Goal: Task Accomplishment & Management: Manage account settings

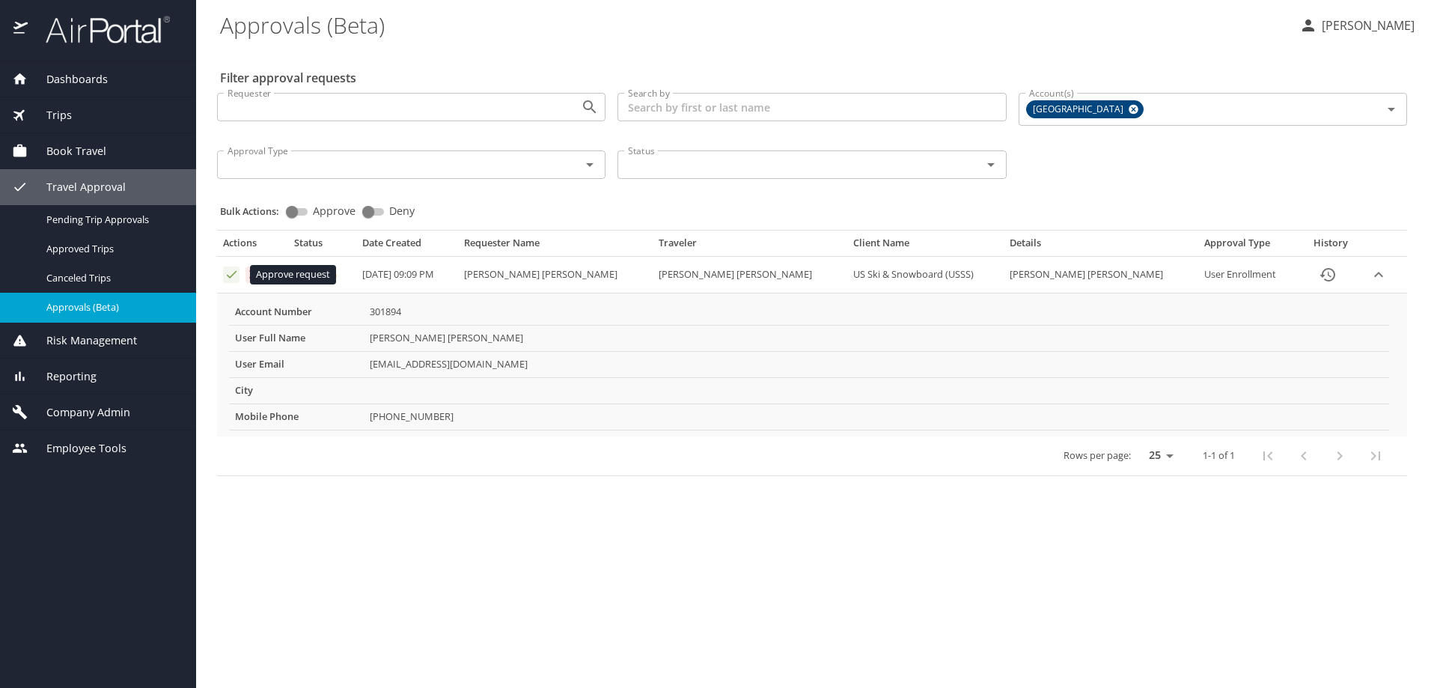
click at [234, 271] on icon "Approval table" at bounding box center [232, 274] width 14 height 14
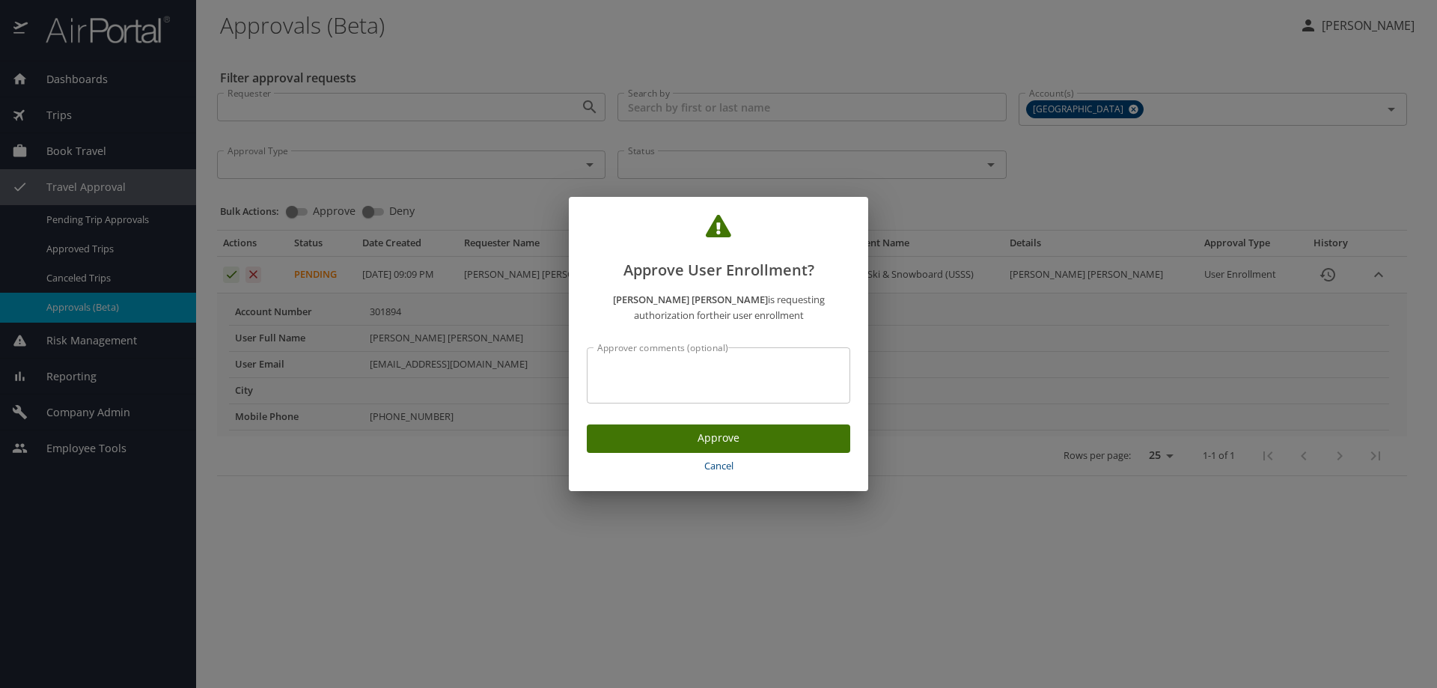
click at [753, 429] on span "Approve" at bounding box center [719, 438] width 240 height 19
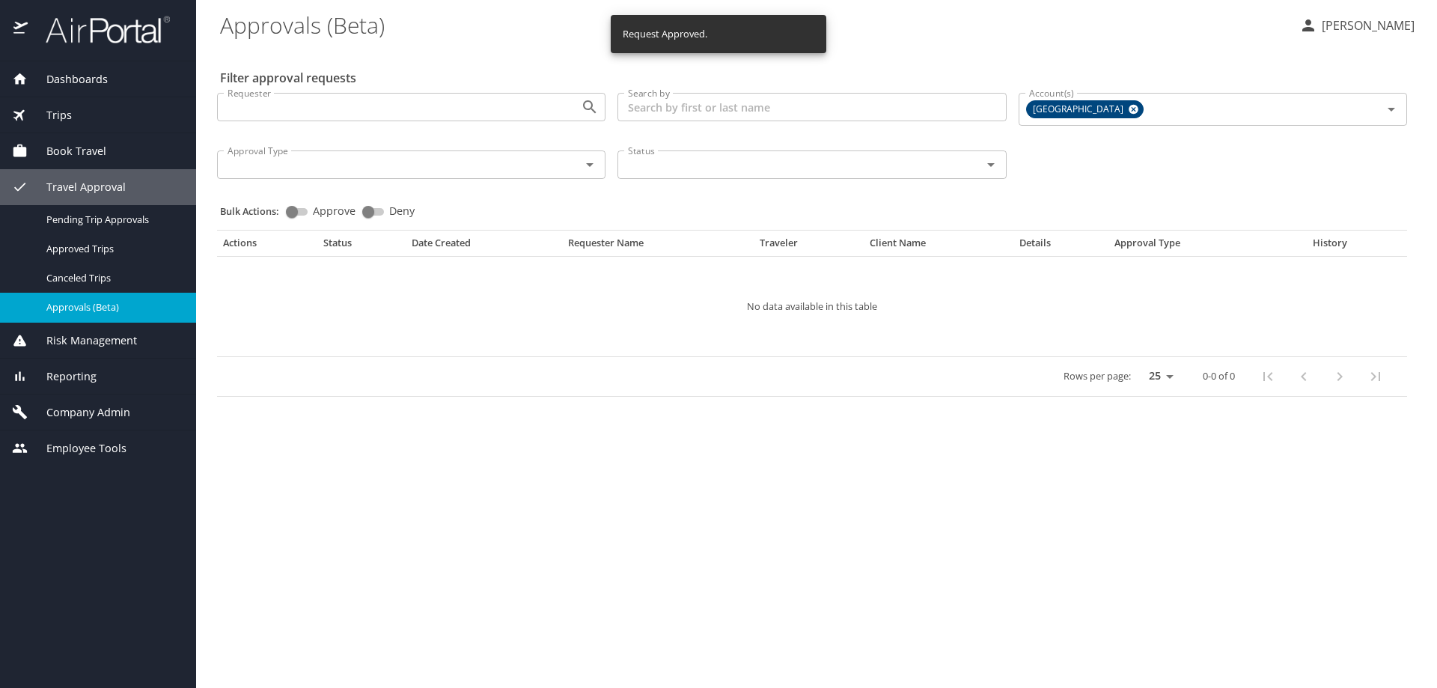
click at [456, 34] on \(Beta\) "Approvals (Beta)" at bounding box center [753, 24] width 1067 height 46
drag, startPoint x: 168, startPoint y: 617, endPoint x: 119, endPoint y: 532, distance: 98.0
click at [168, 616] on div "Dashboards AirPortal 360™ Manager AirPortal 360™ Agent My Travel Dashboard Trip…" at bounding box center [98, 374] width 196 height 627
click at [75, 441] on span "Employee Tools" at bounding box center [77, 448] width 99 height 16
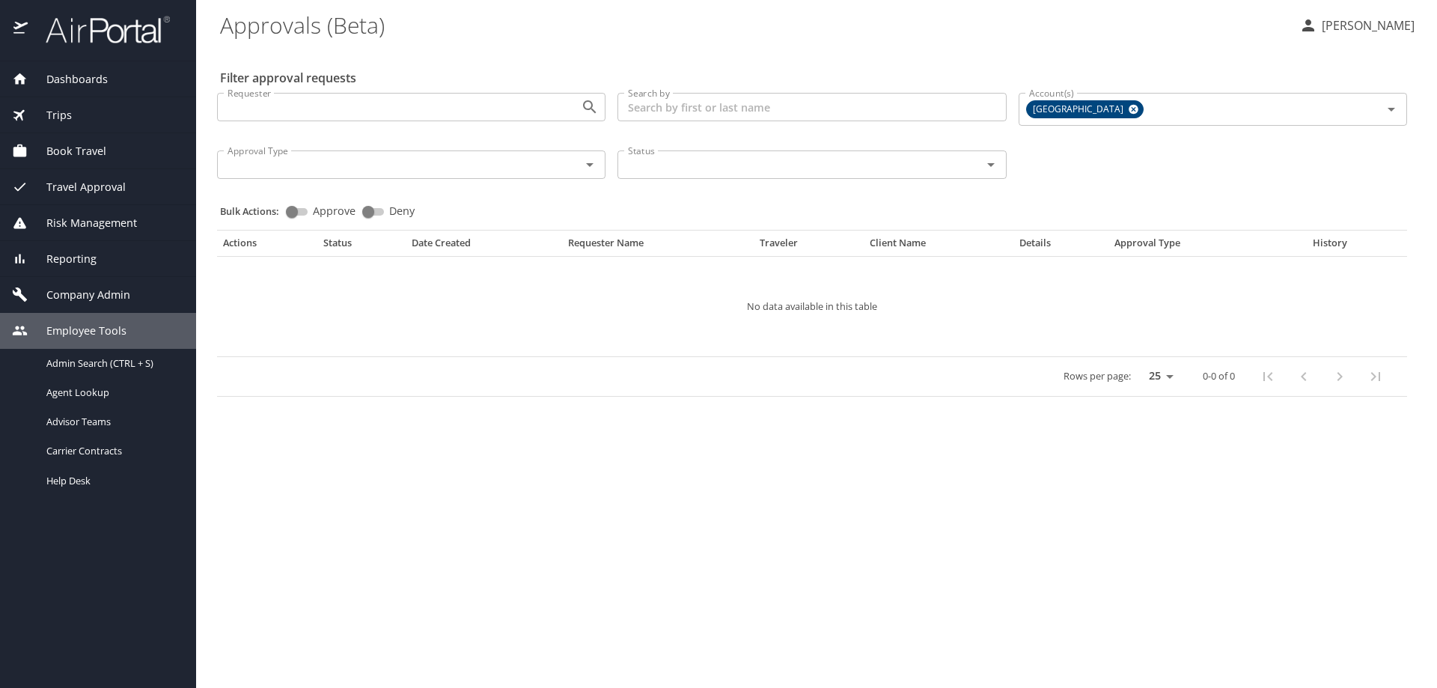
click at [103, 293] on span "Company Admin" at bounding box center [79, 295] width 103 height 16
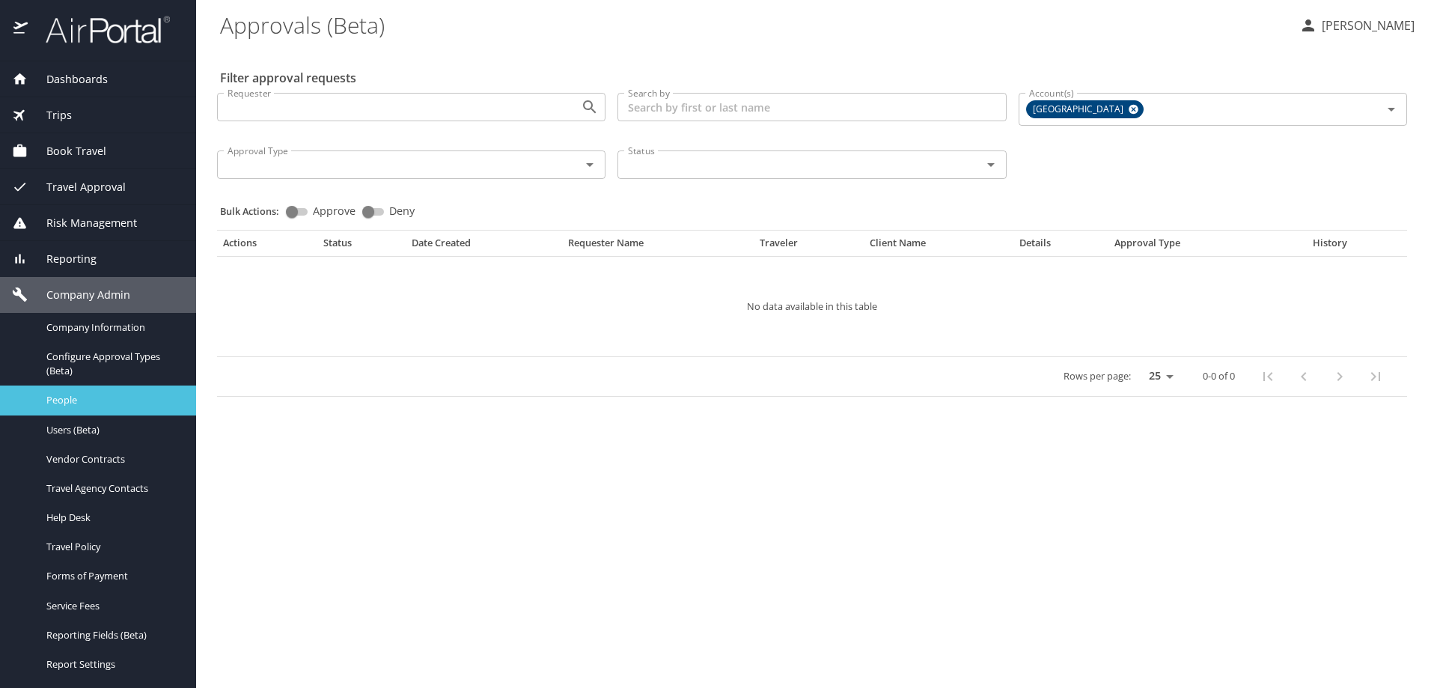
click at [88, 394] on span "People" at bounding box center [112, 400] width 132 height 14
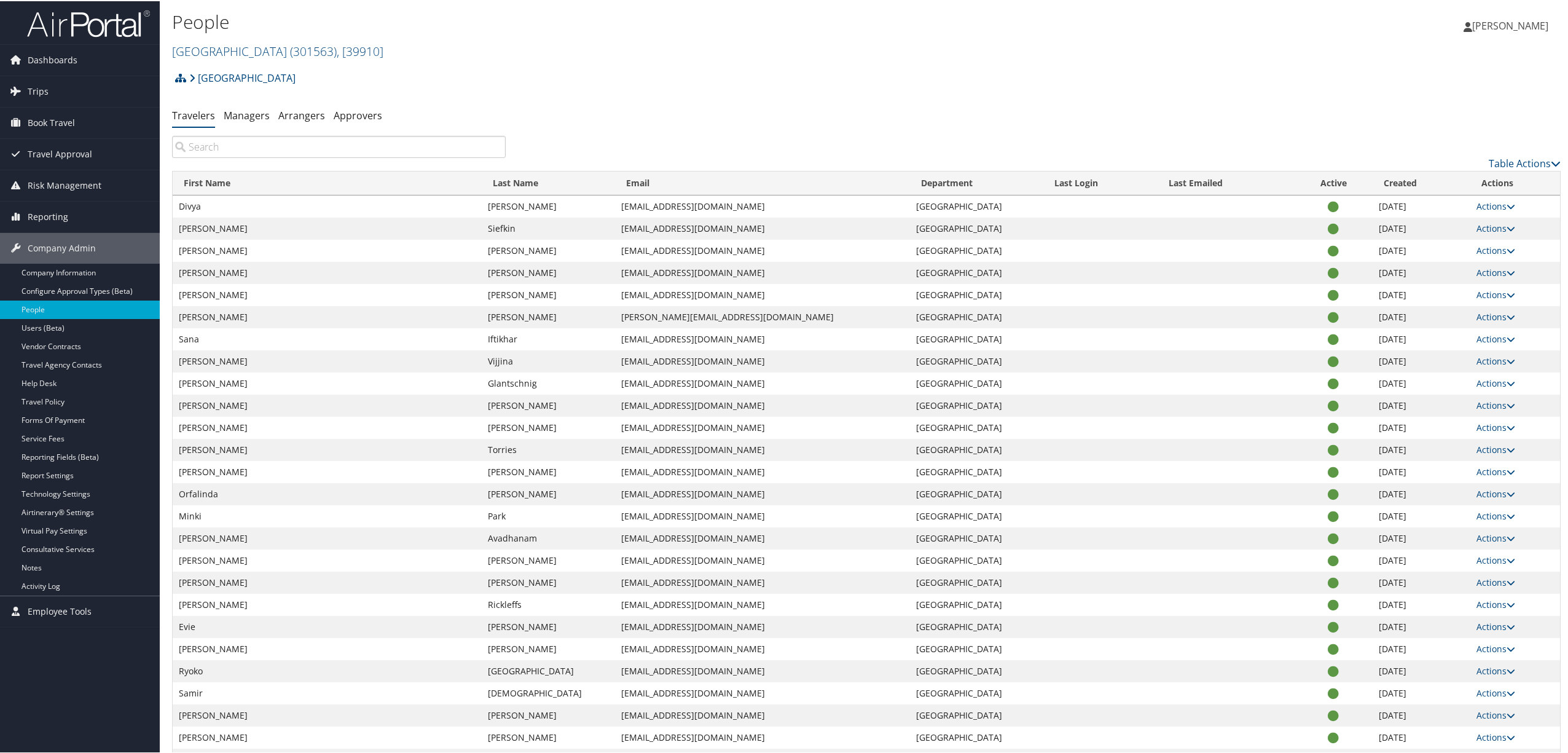
click at [494, 75] on div "Rimini Street Account Structure Rimini Street (301563) ACTIVE Create Child Rimi…" at bounding box center [867, 81] width 1389 height 33
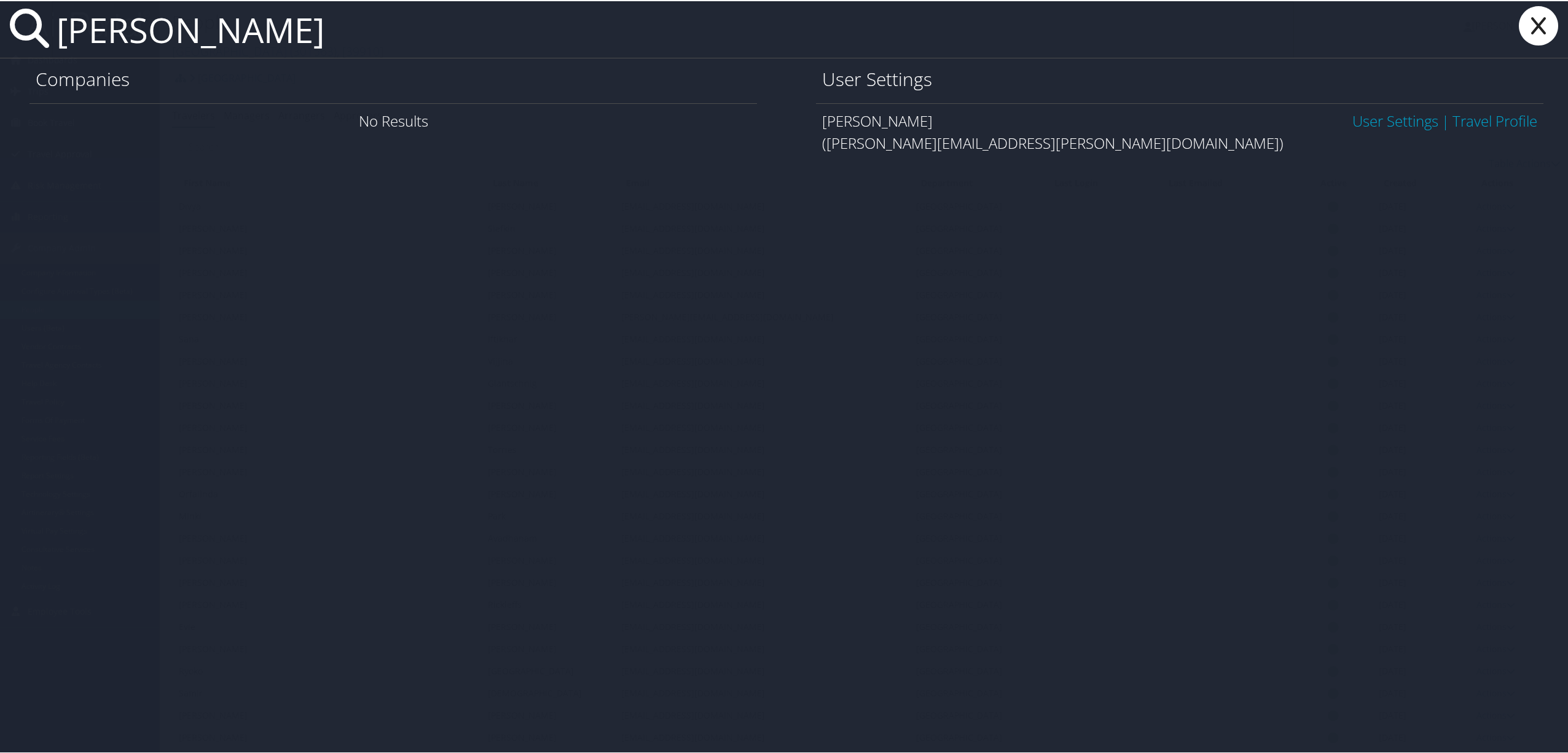
type input "erika sola"
click at [1382, 121] on link "User Settings" at bounding box center [1396, 119] width 86 height 21
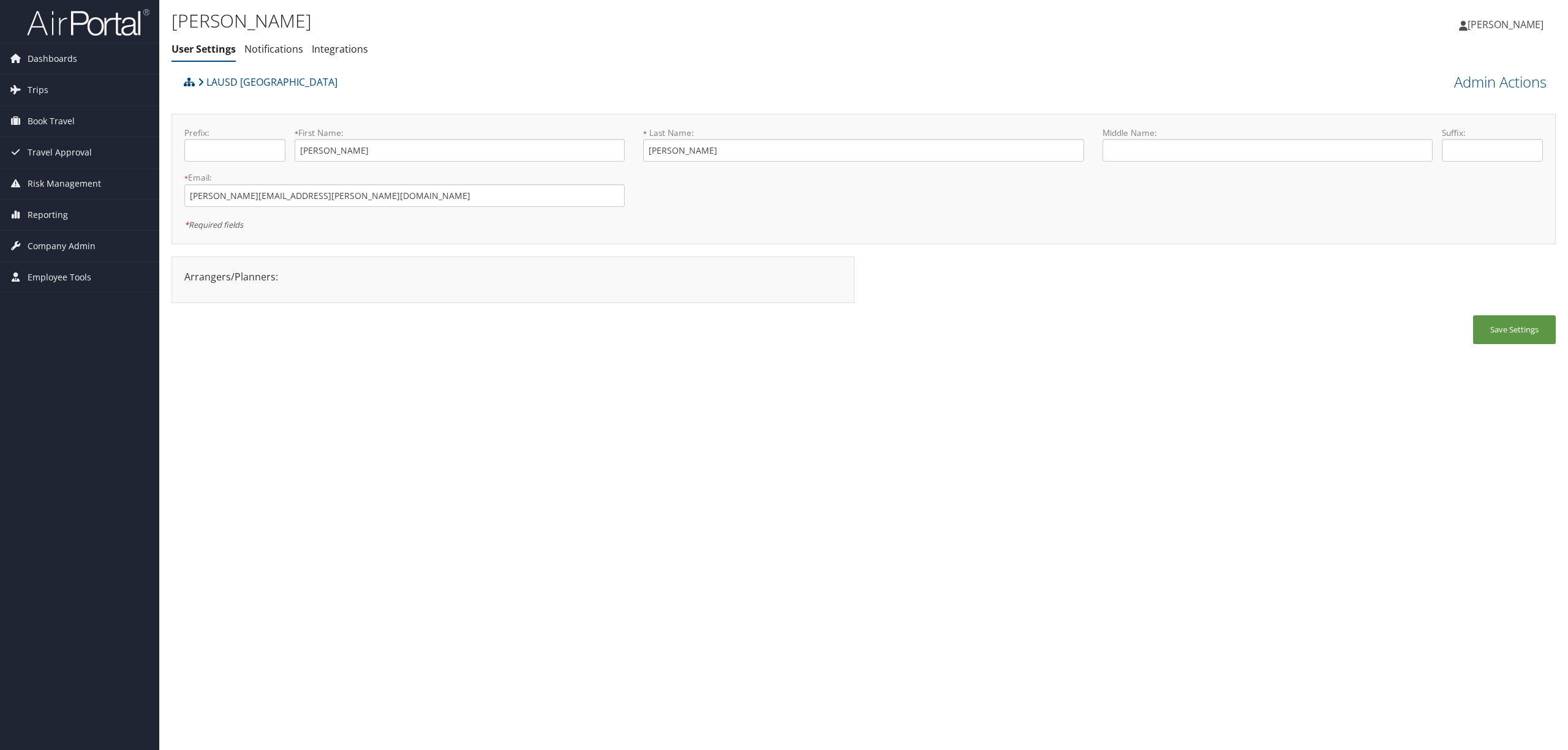
click at [608, 60] on ul "User Settings Notifications Integrations" at bounding box center [633, 49] width 923 height 22
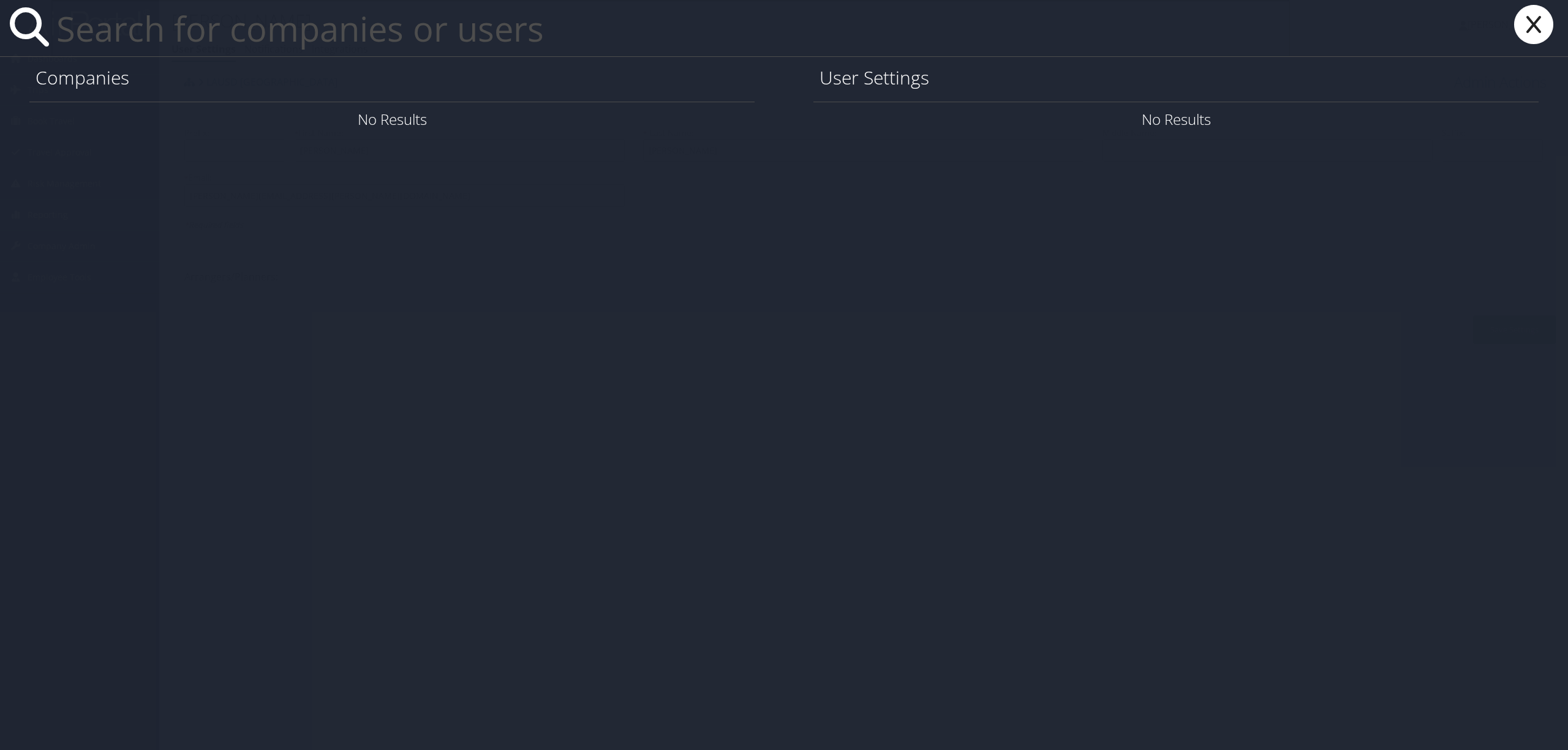
paste input "[PERSON_NAME][DOMAIN_NAME]"
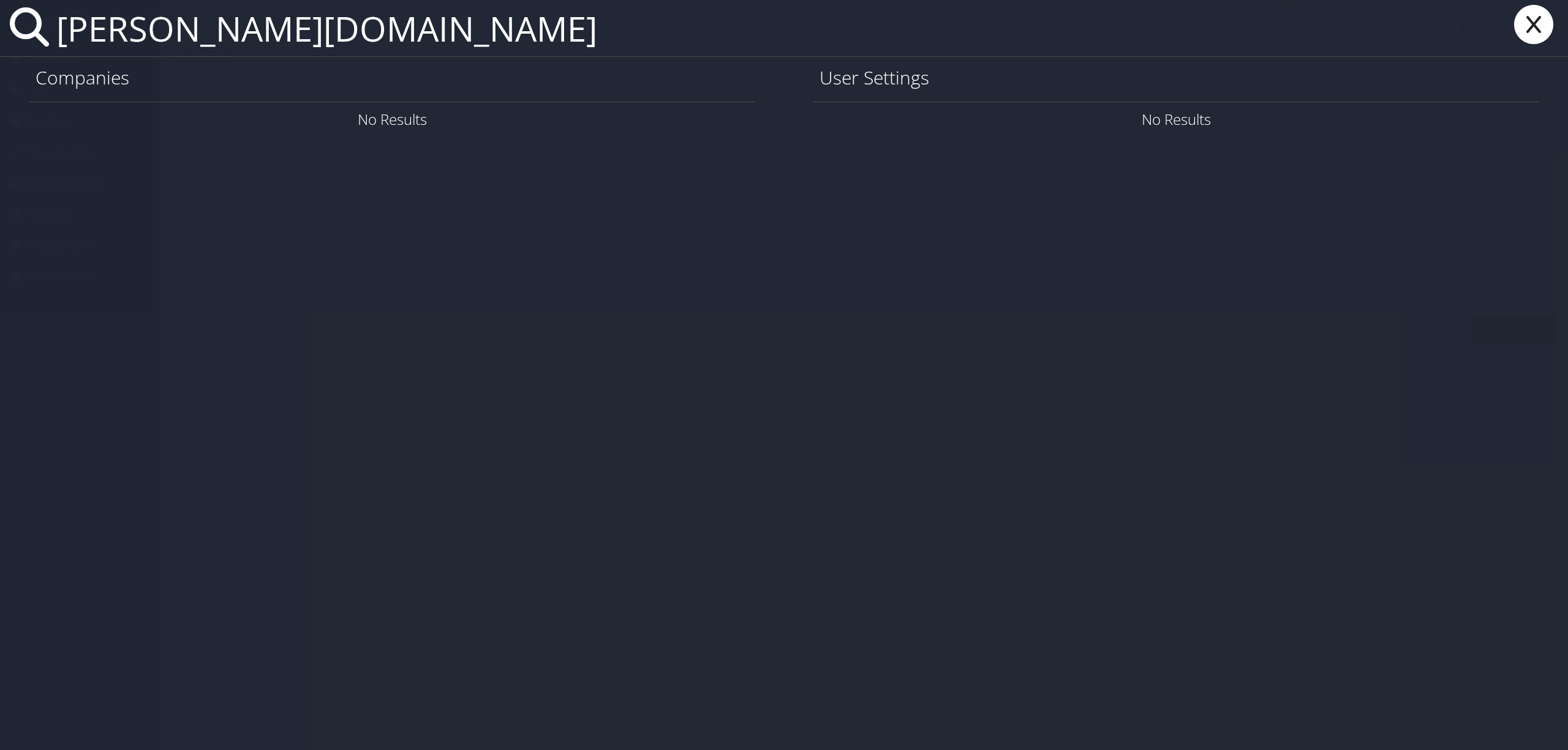
type input "[PERSON_NAME][DOMAIN_NAME]"
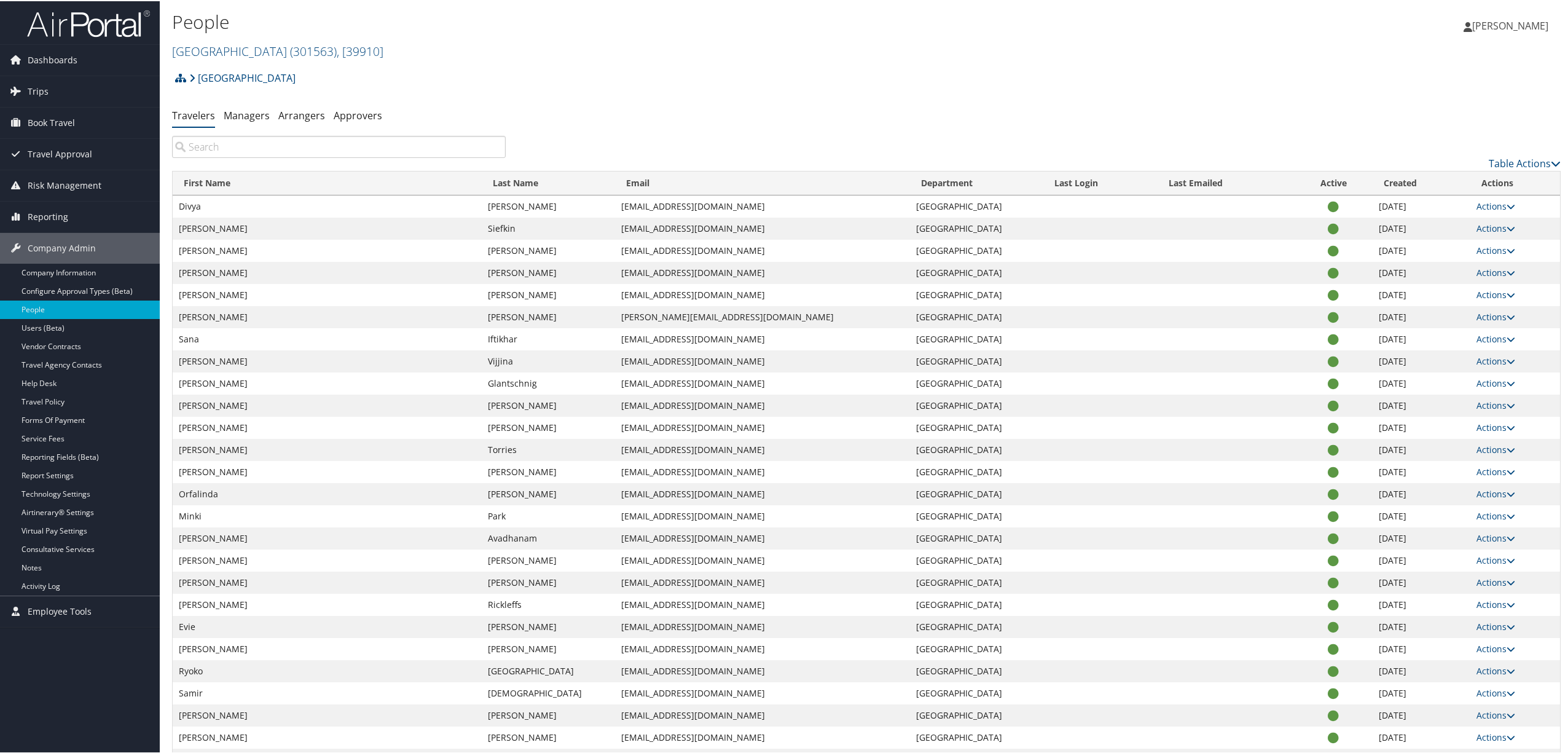
click at [429, 69] on div "Rimini Street Account Structure Rimini Street (301563) ACTIVE Create Child Rimi…" at bounding box center [867, 81] width 1389 height 33
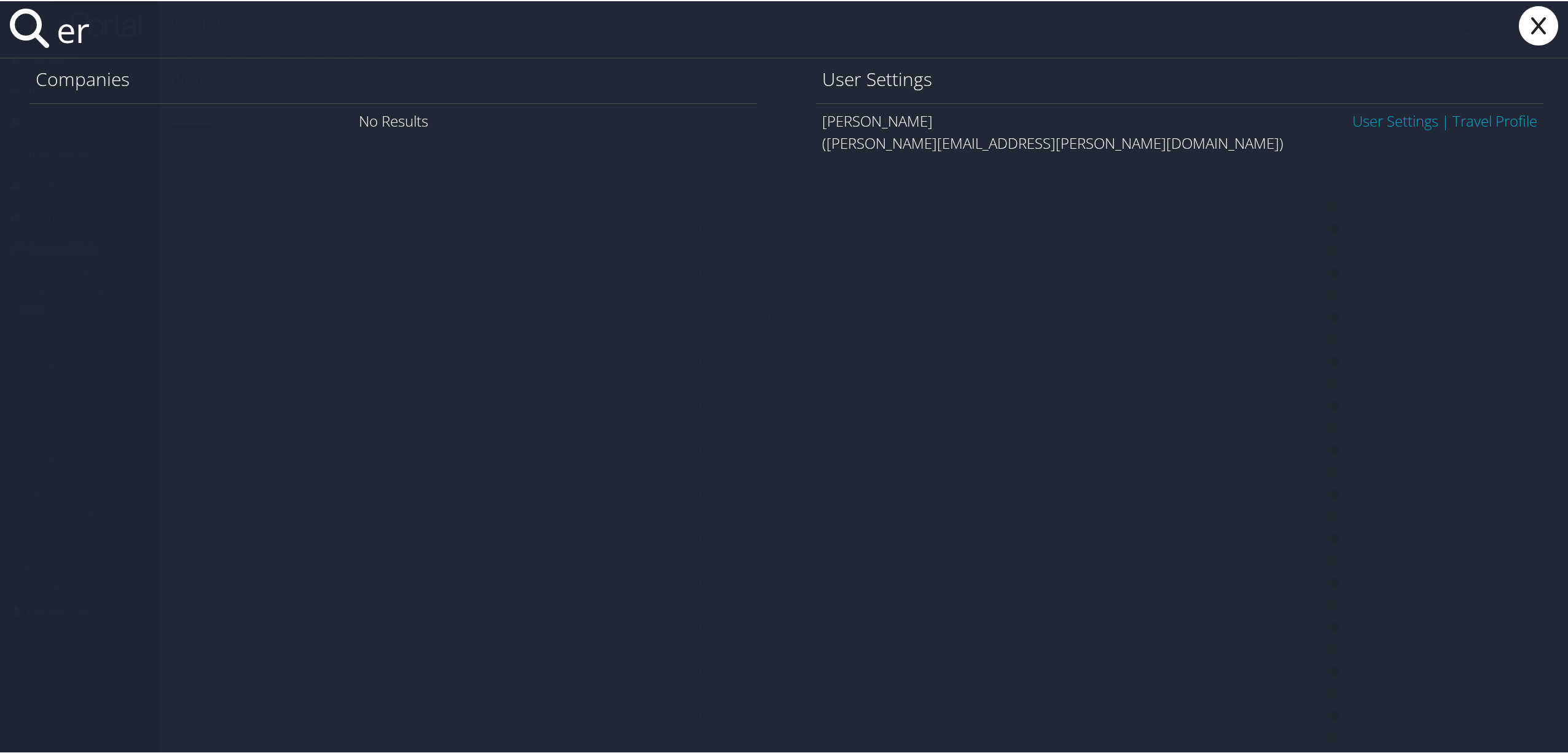
type input "e"
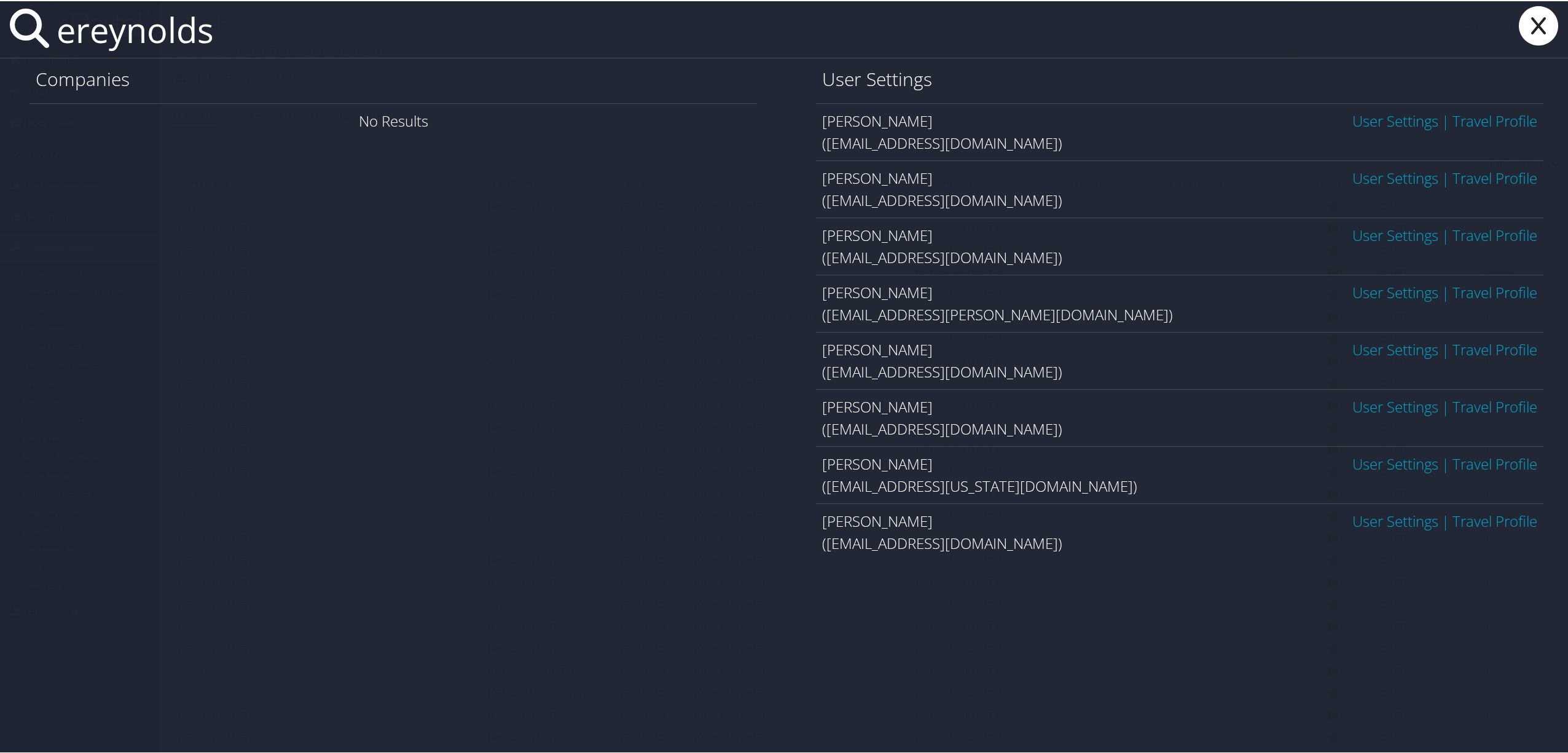
type input "ereynolds"
click at [1387, 296] on link "User Settings" at bounding box center [1396, 291] width 86 height 21
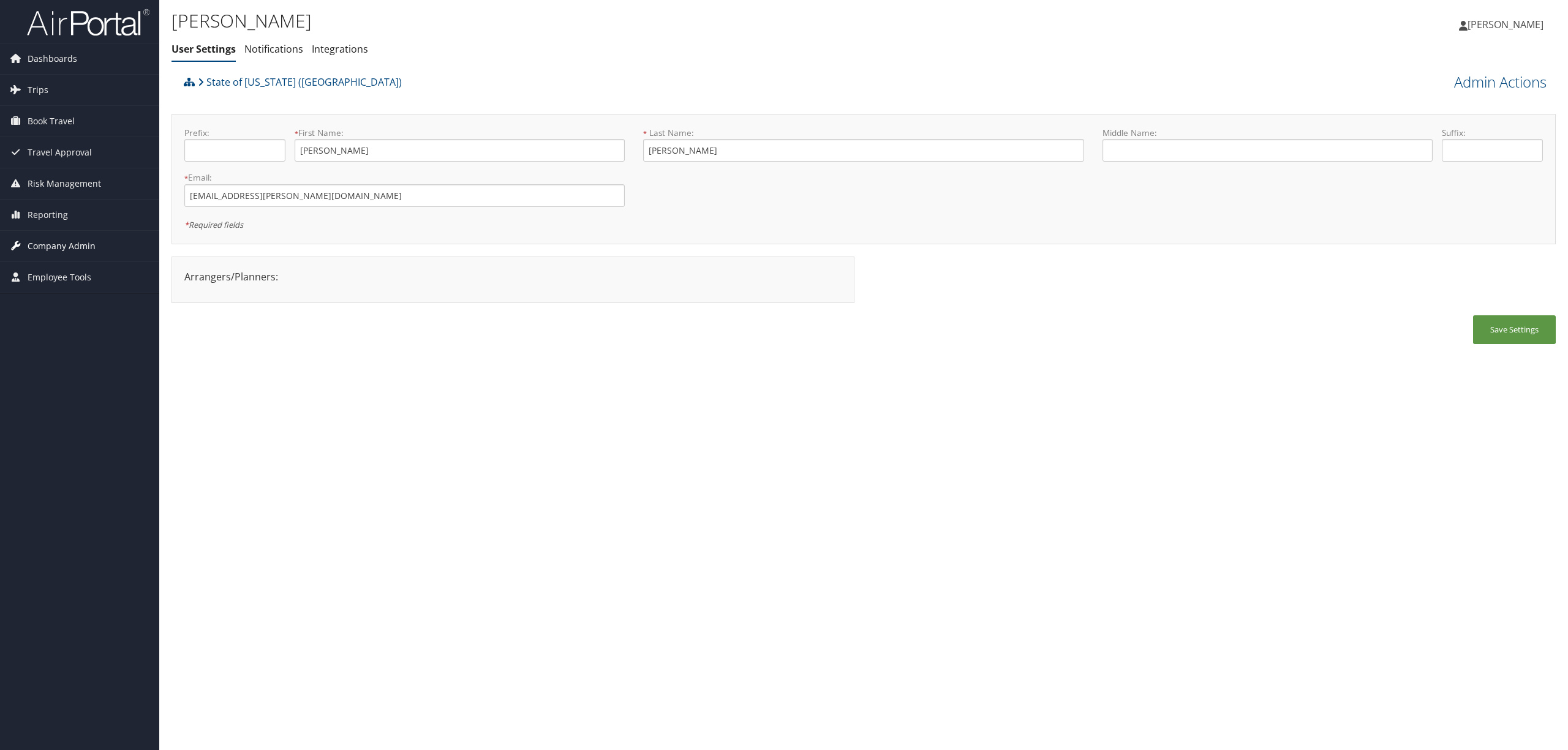
click at [65, 244] on span "Company Admin" at bounding box center [61, 245] width 68 height 30
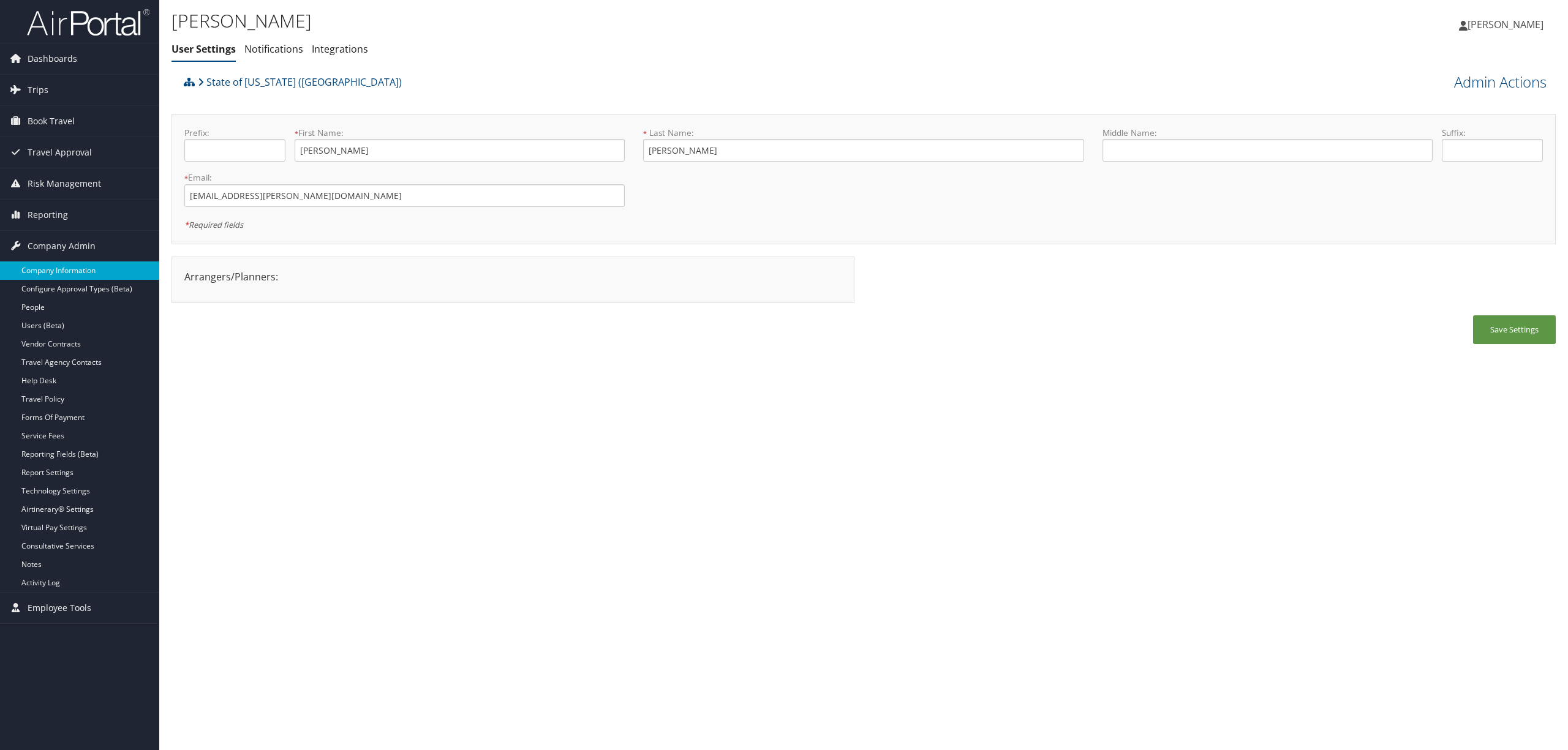
click at [91, 267] on link "Company Information" at bounding box center [79, 271] width 160 height 18
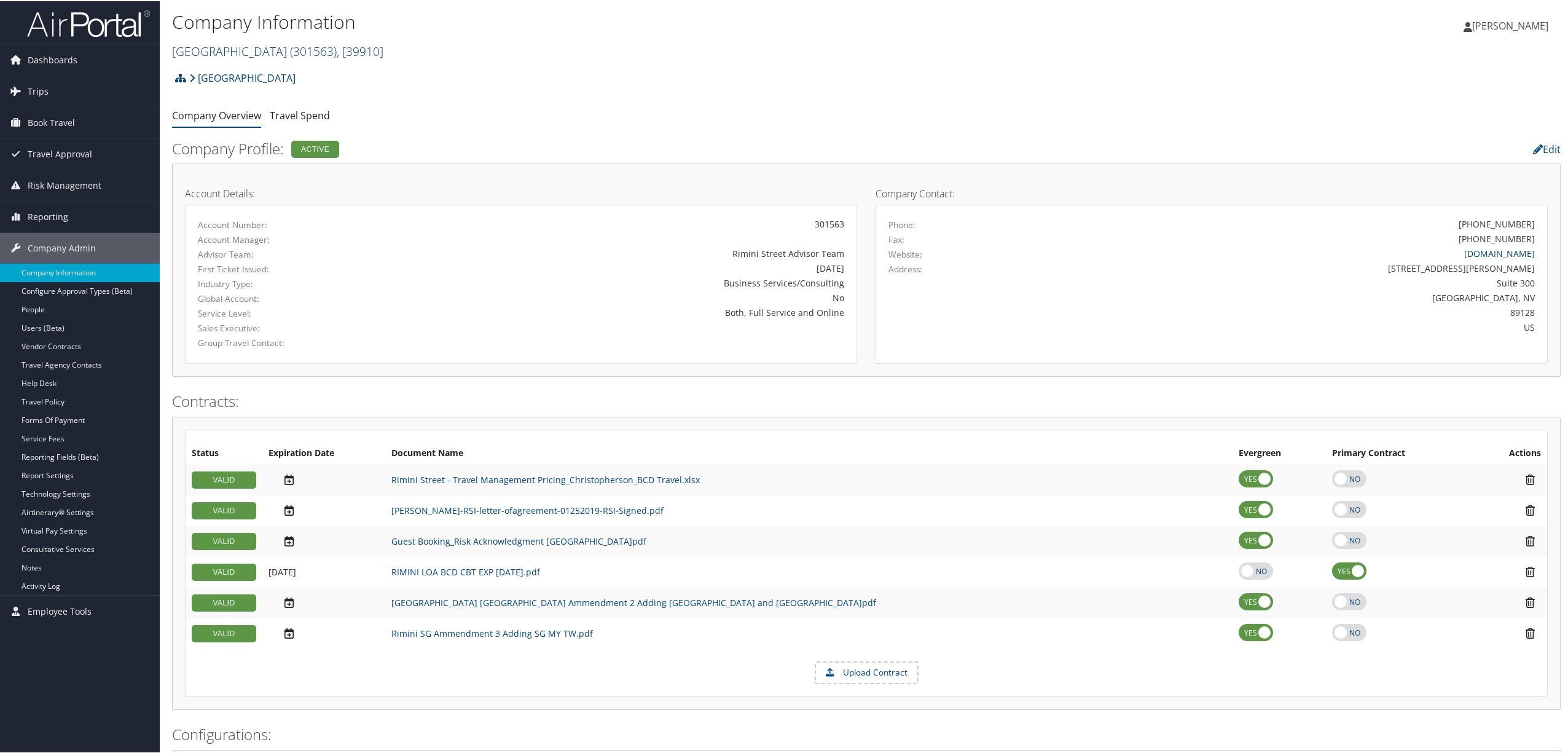
click at [290, 50] on span "( 301563 )" at bounding box center [313, 50] width 47 height 16
click at [278, 72] on input "search" at bounding box center [253, 73] width 162 height 23
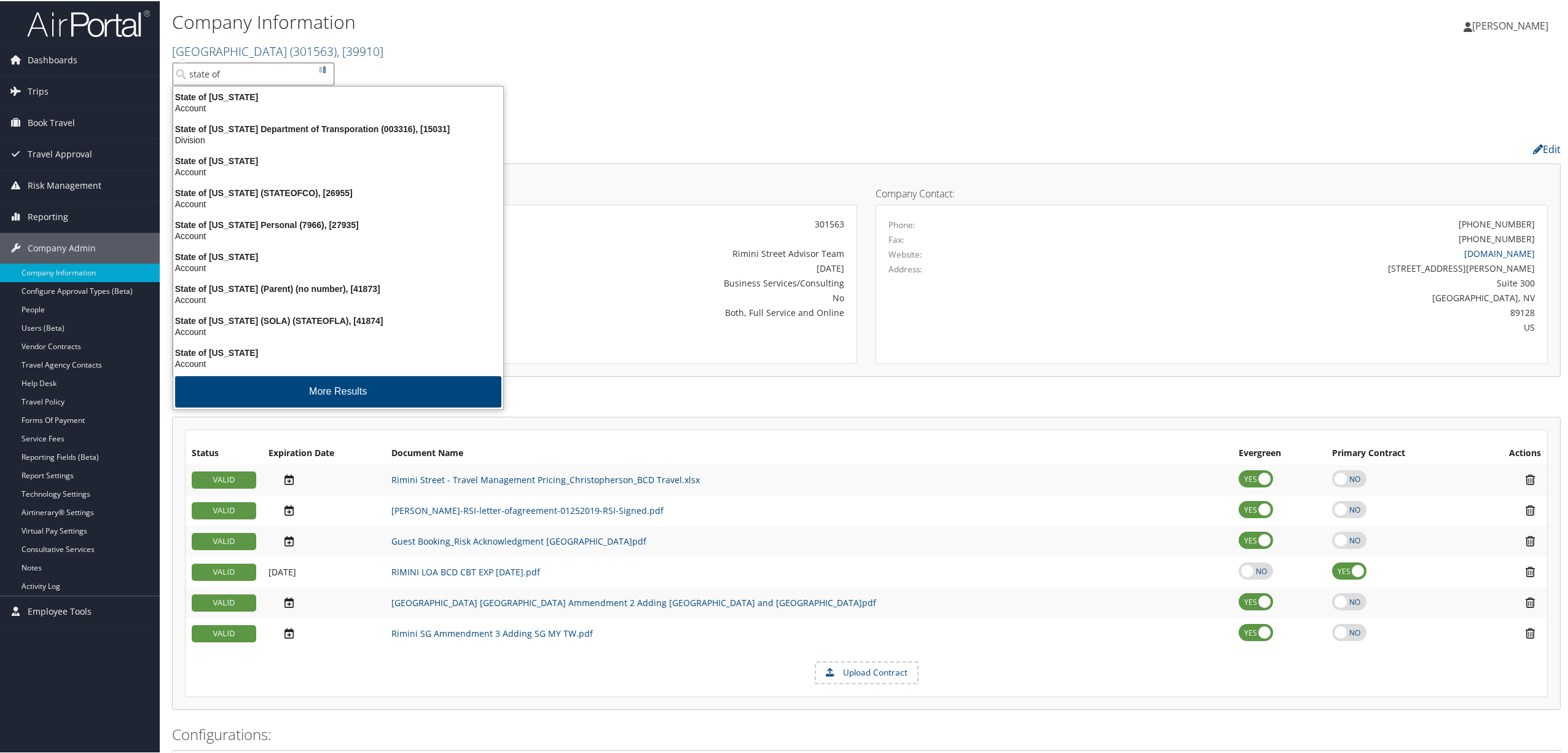
type input "state of l"
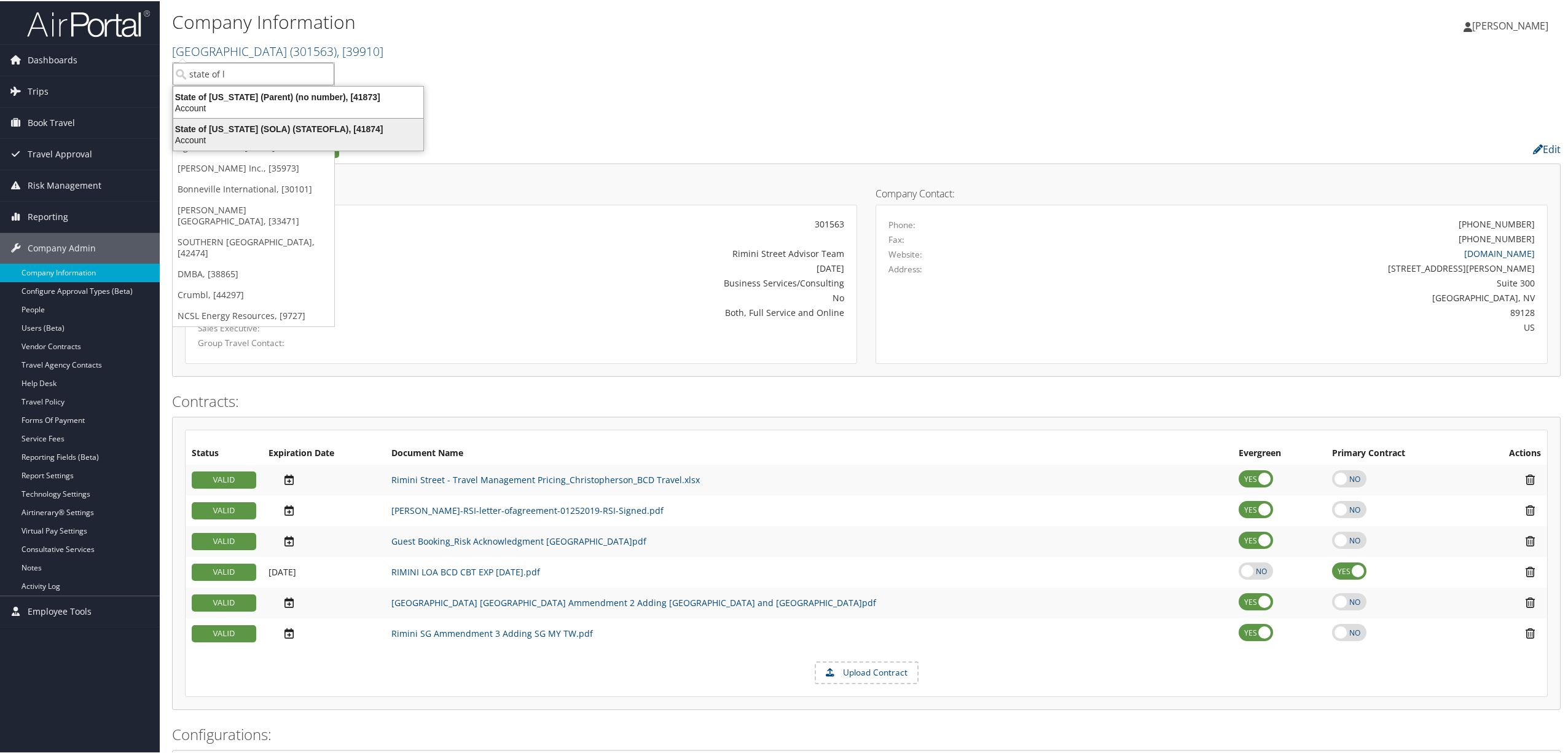
click at [269, 131] on div "State of Louisiana (SOLA) (STATEOFLA), [41874]" at bounding box center [298, 127] width 265 height 11
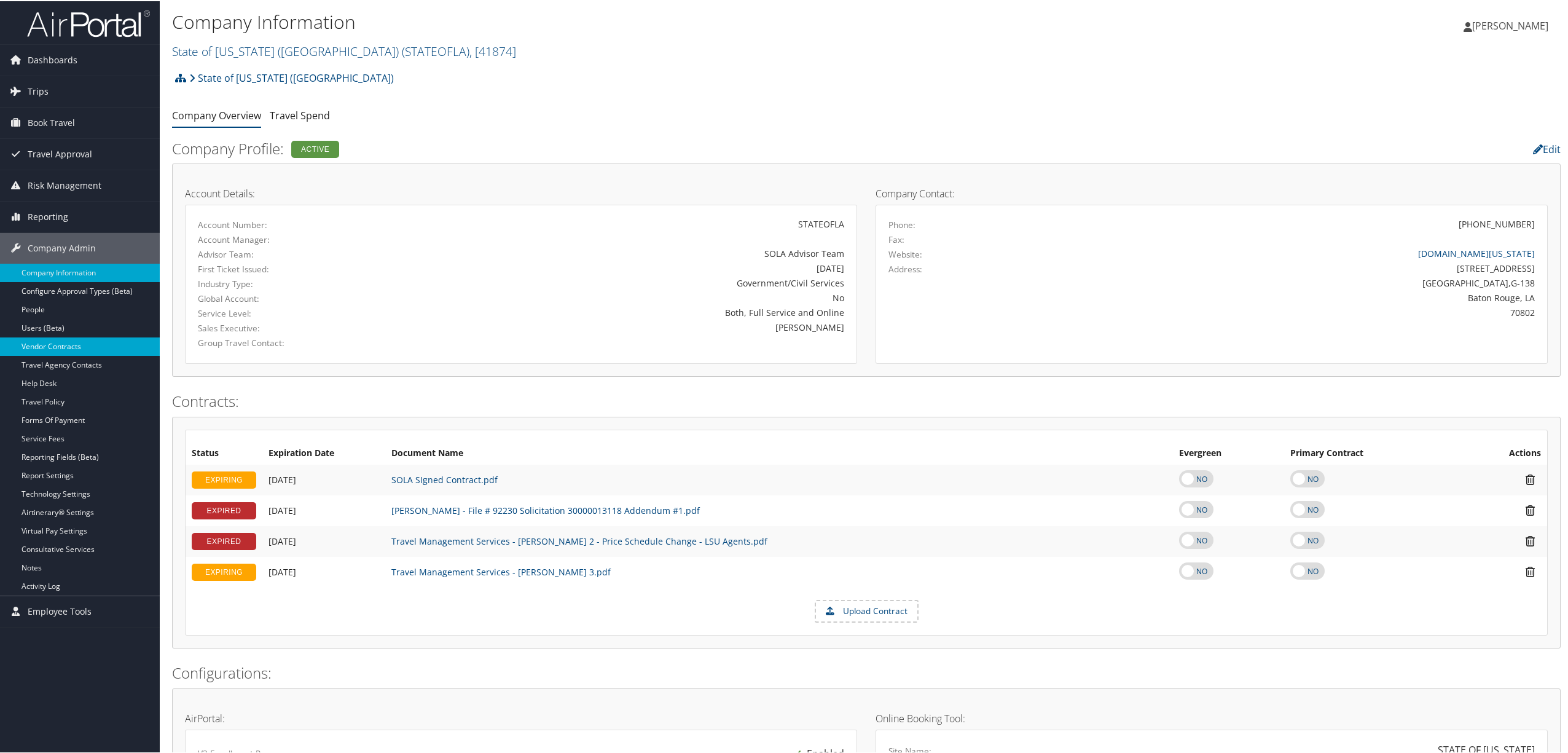
click at [59, 348] on link "Vendor Contracts" at bounding box center [80, 345] width 160 height 18
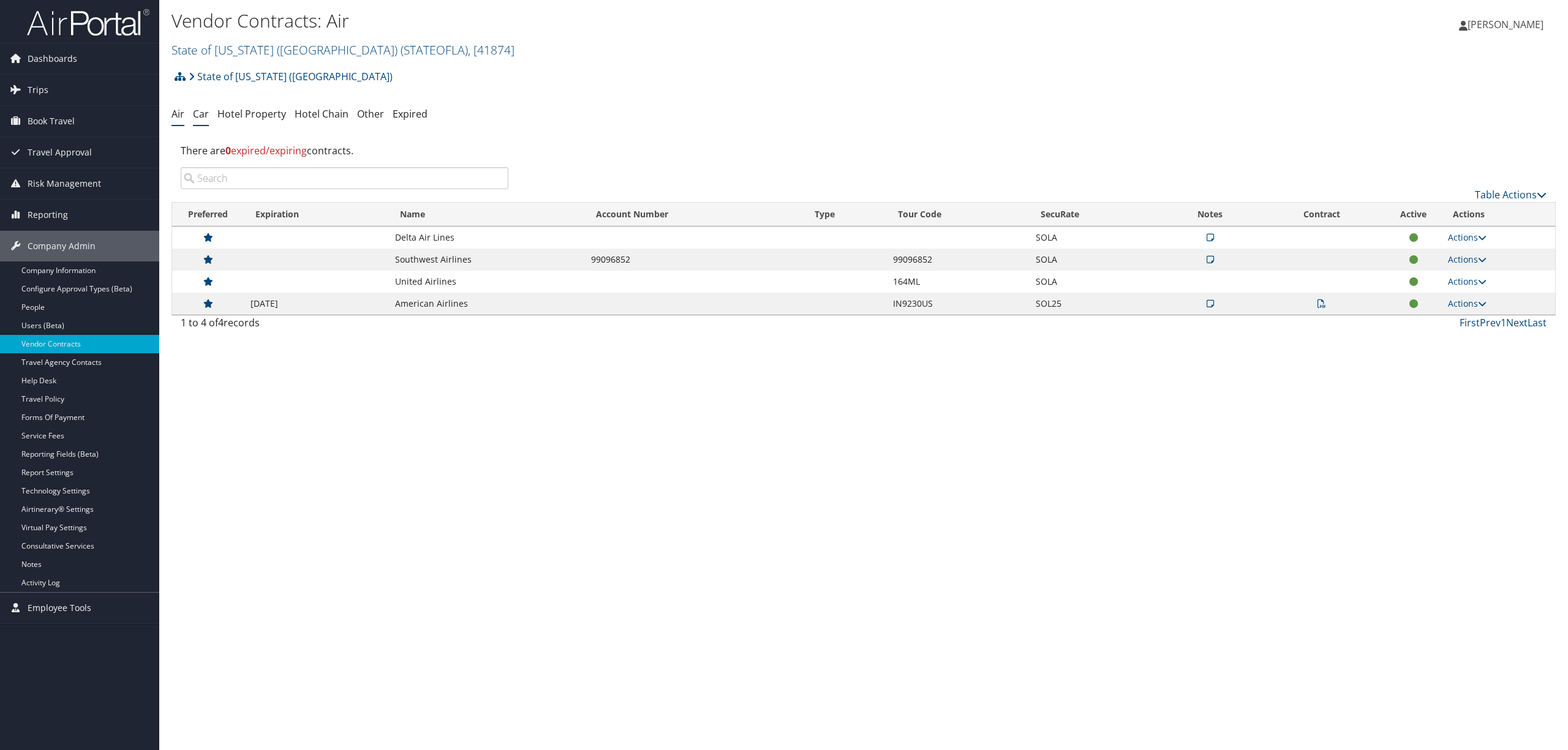
click at [199, 114] on link "Car" at bounding box center [201, 114] width 16 height 13
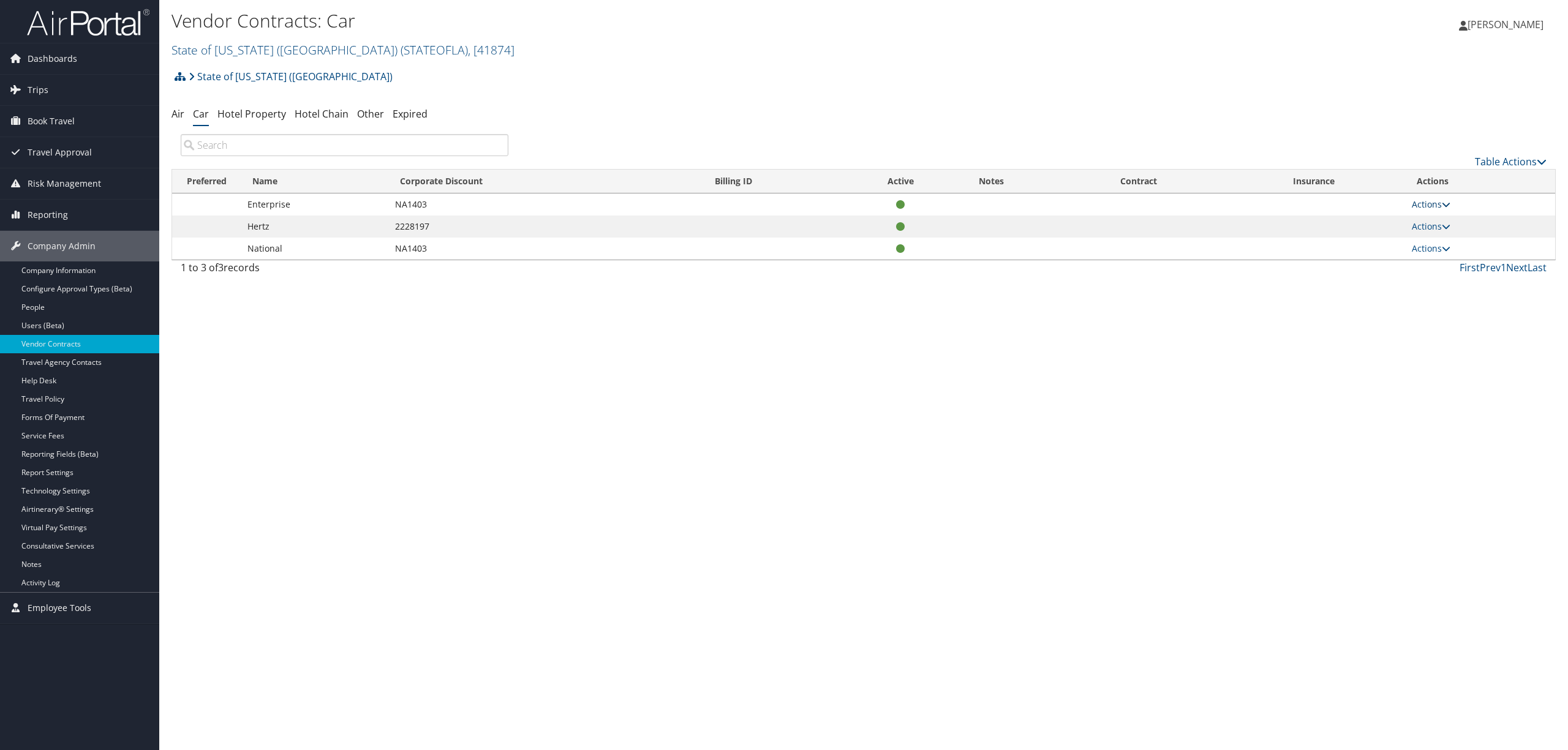
click at [1444, 201] on icon at bounding box center [1446, 204] width 8 height 8
click at [1383, 222] on link "View Contracts" at bounding box center [1407, 222] width 82 height 20
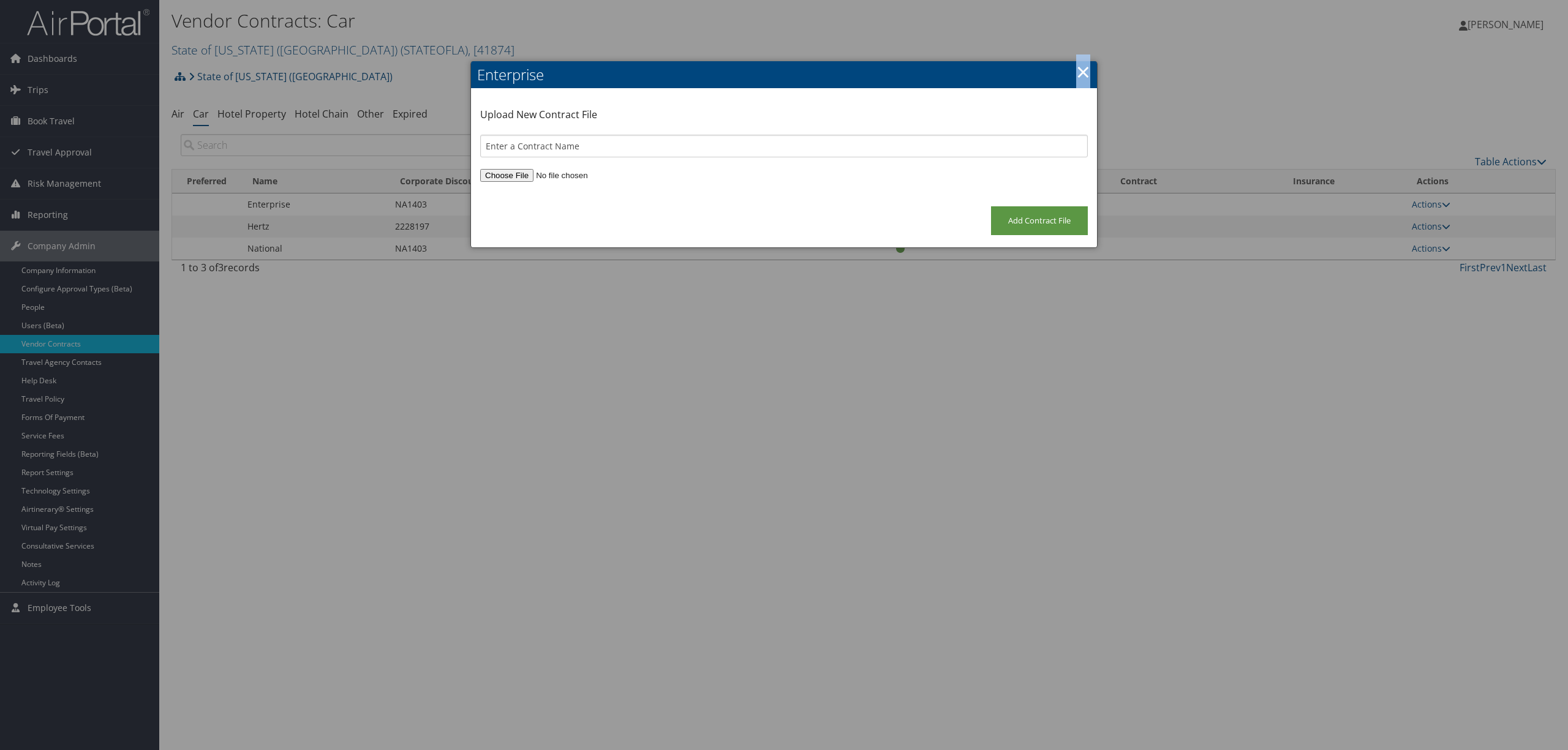
click at [1084, 66] on link "×" at bounding box center [1083, 72] width 14 height 25
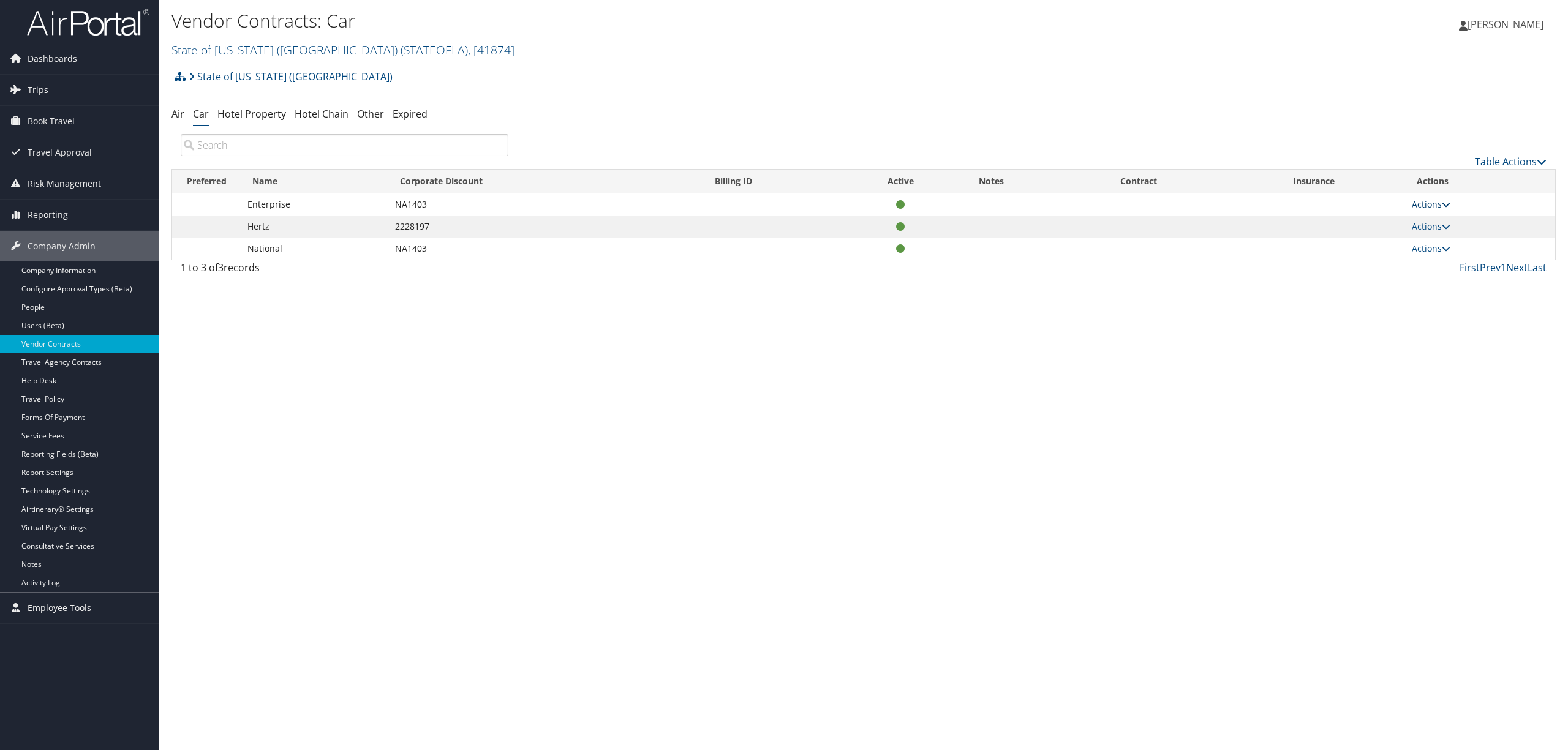
click at [1432, 199] on link "Actions" at bounding box center [1431, 204] width 38 height 11
click at [1425, 236] on link "Edit Contract" at bounding box center [1407, 243] width 82 height 20
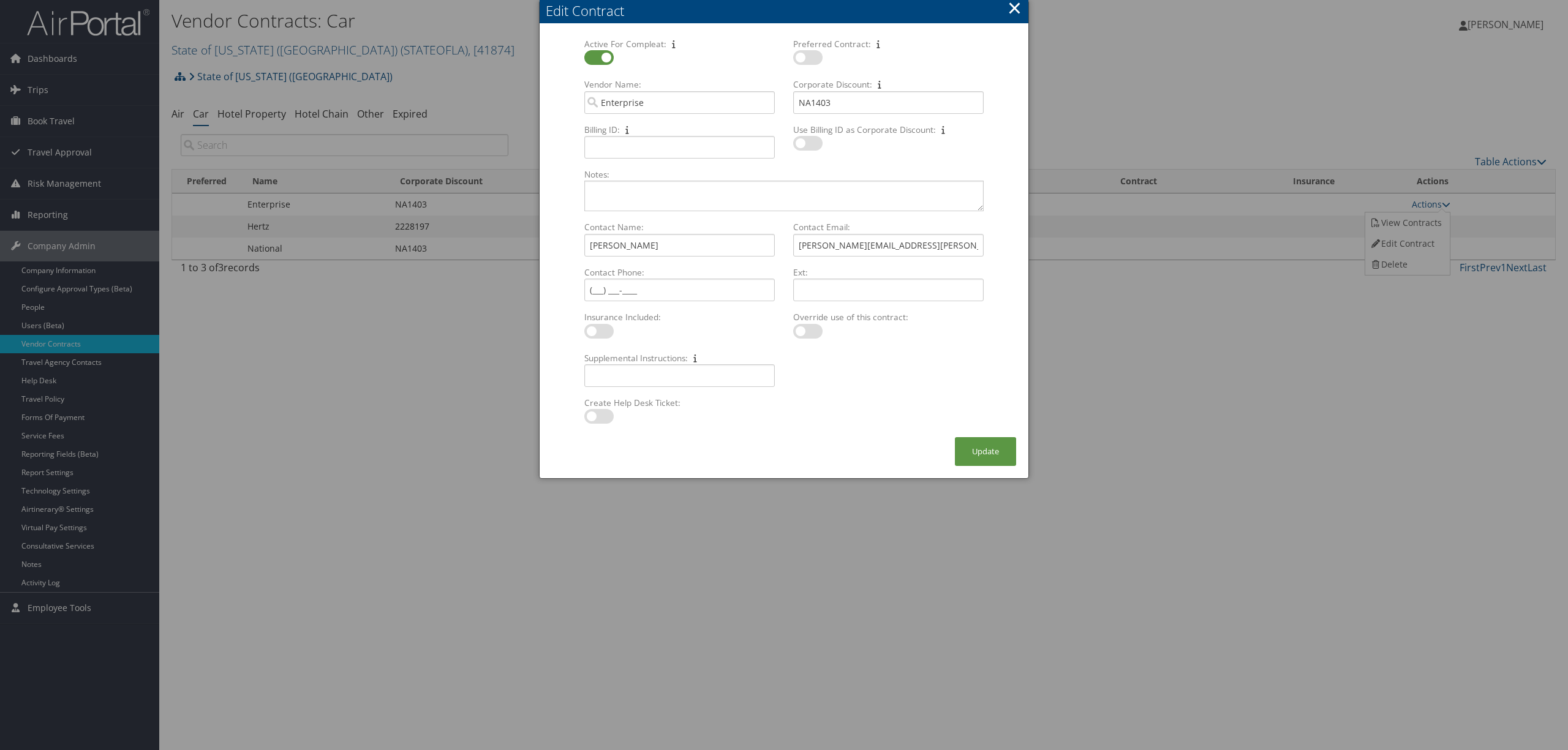
click at [1013, 11] on button "×" at bounding box center [1014, 8] width 14 height 25
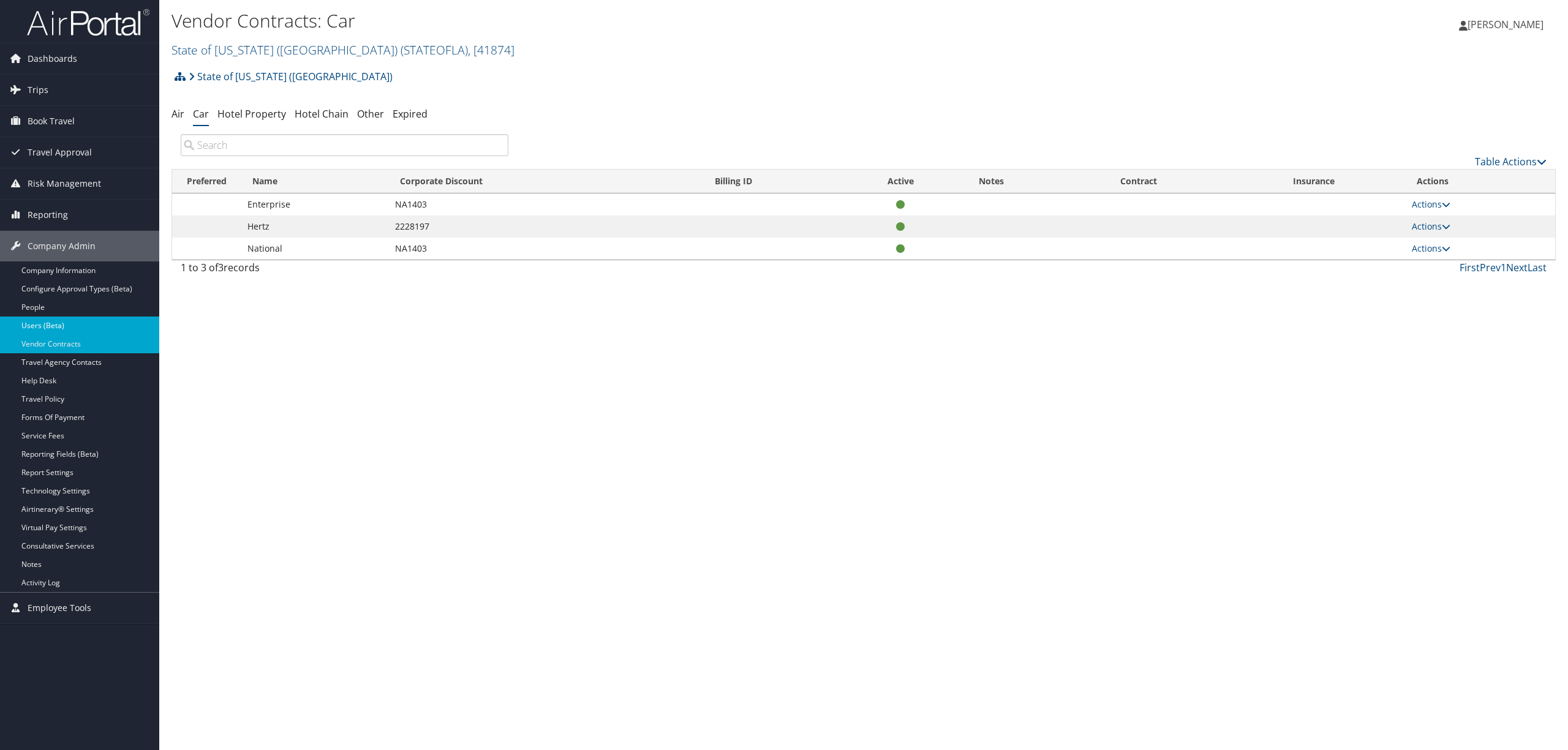
click at [55, 322] on link "Users (Beta)" at bounding box center [79, 326] width 160 height 18
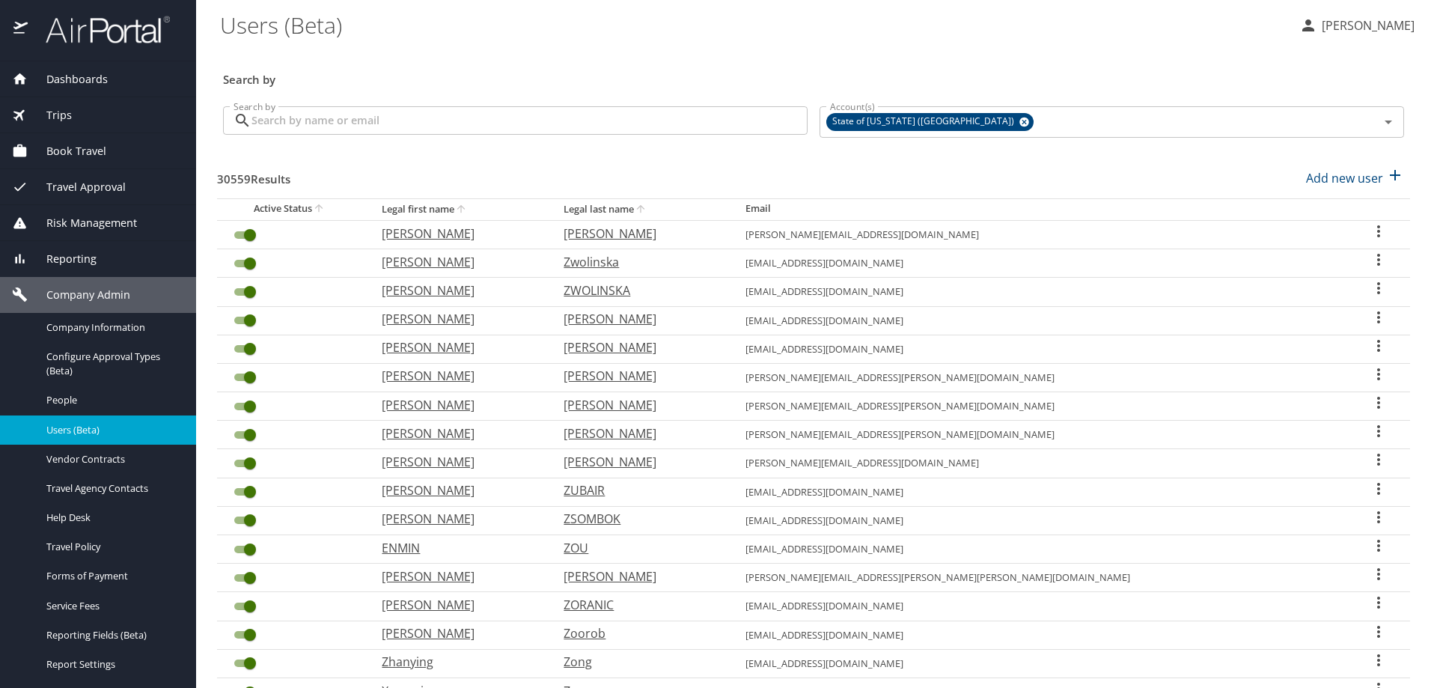
click at [448, 124] on input "Search by" at bounding box center [530, 120] width 556 height 28
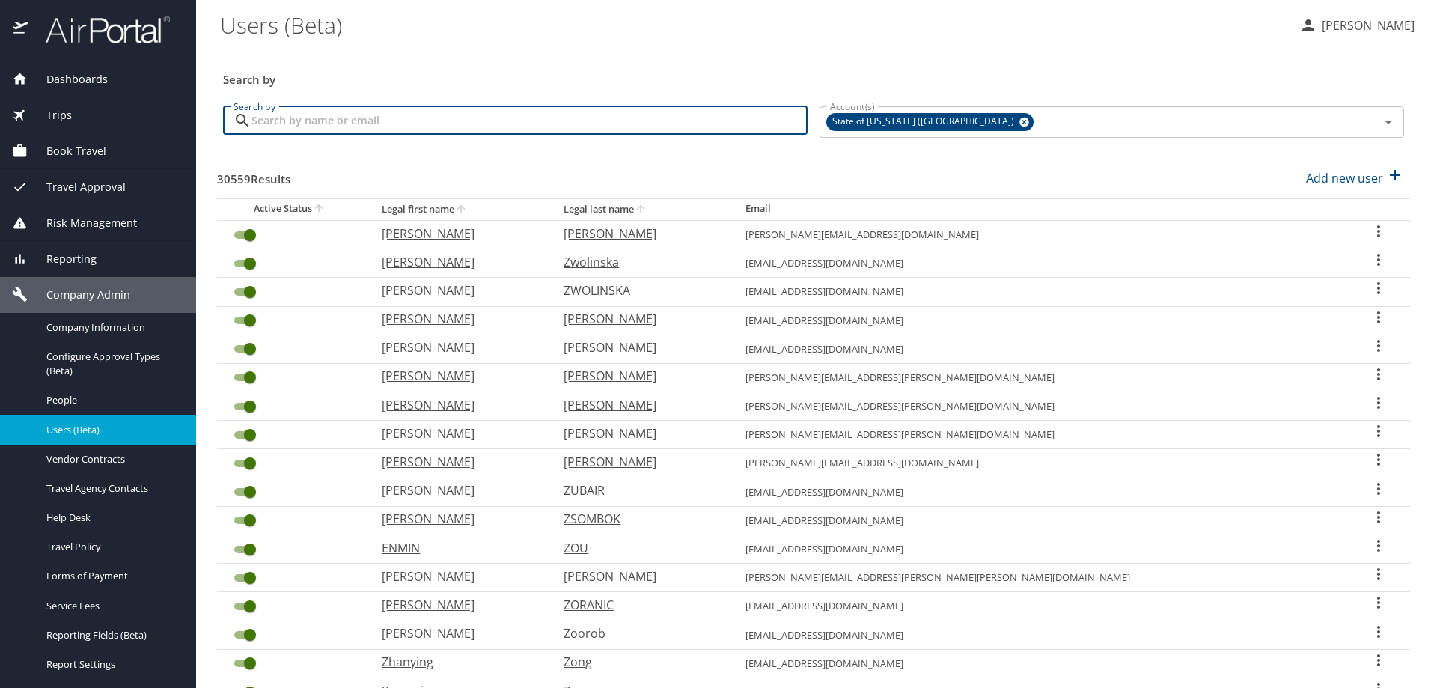
paste input "[PERSON_NAME]"
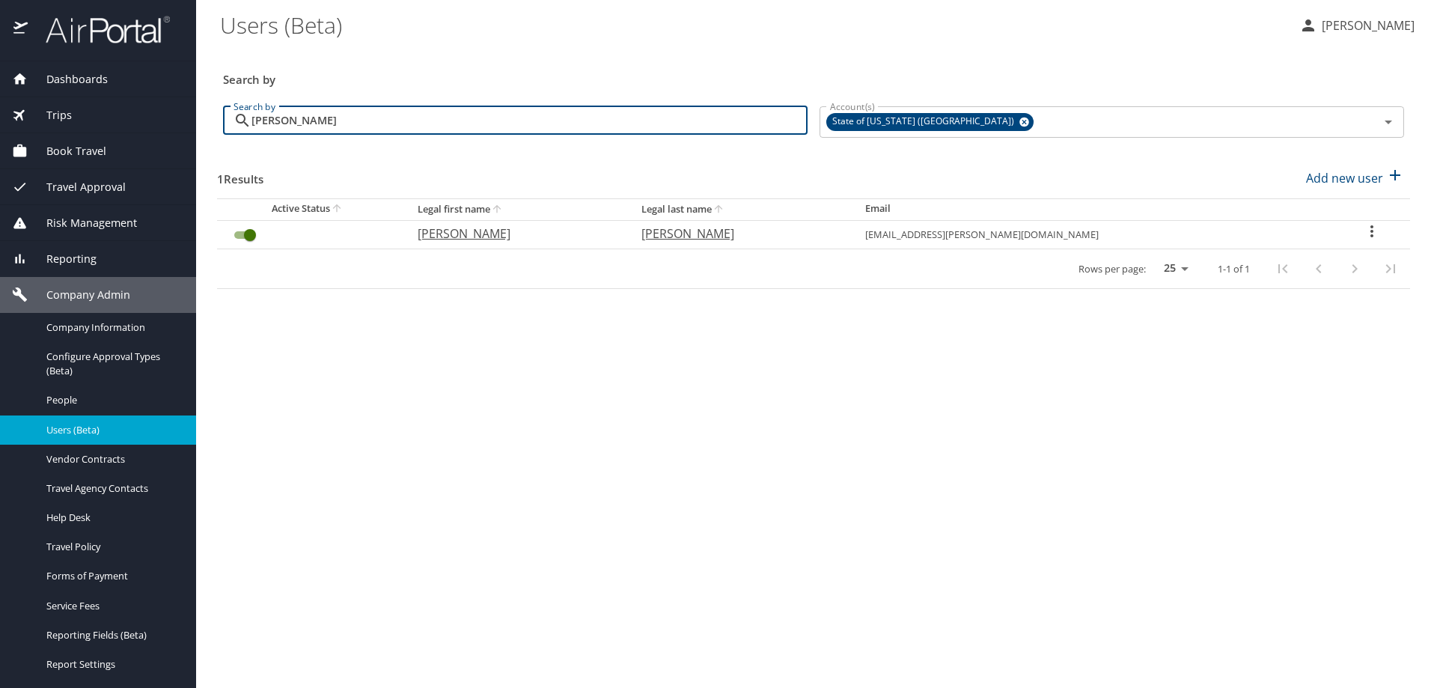
type input "[PERSON_NAME]"
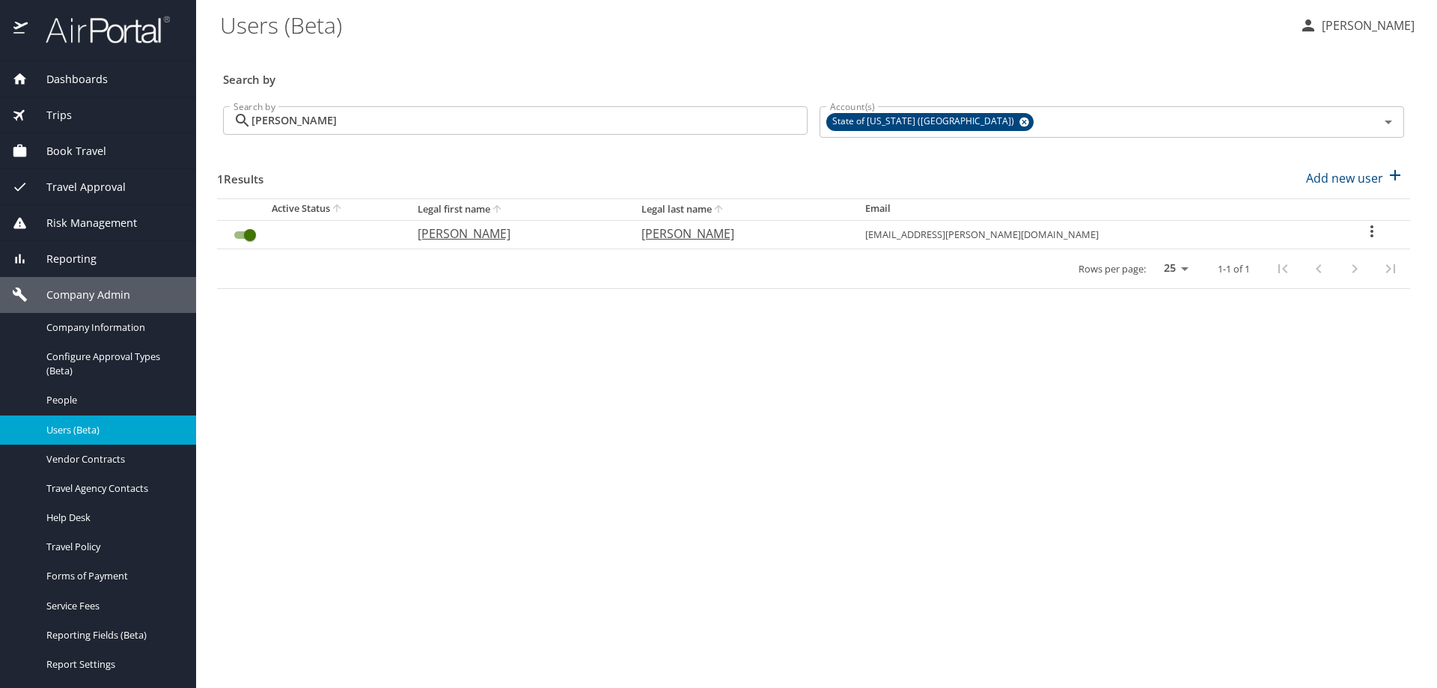
click at [1363, 224] on icon "User Search Table" at bounding box center [1372, 231] width 18 height 18
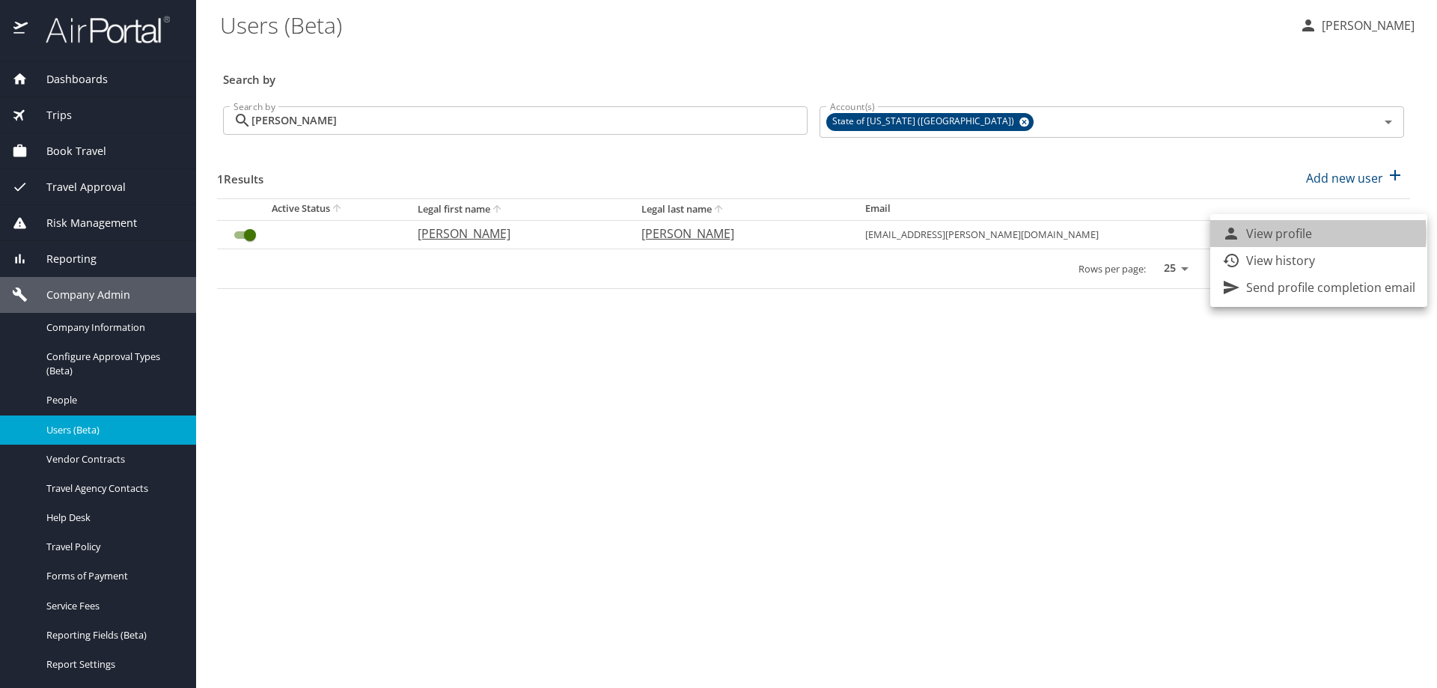
click at [1304, 234] on p "View profile" at bounding box center [1279, 234] width 66 height 18
select select "US"
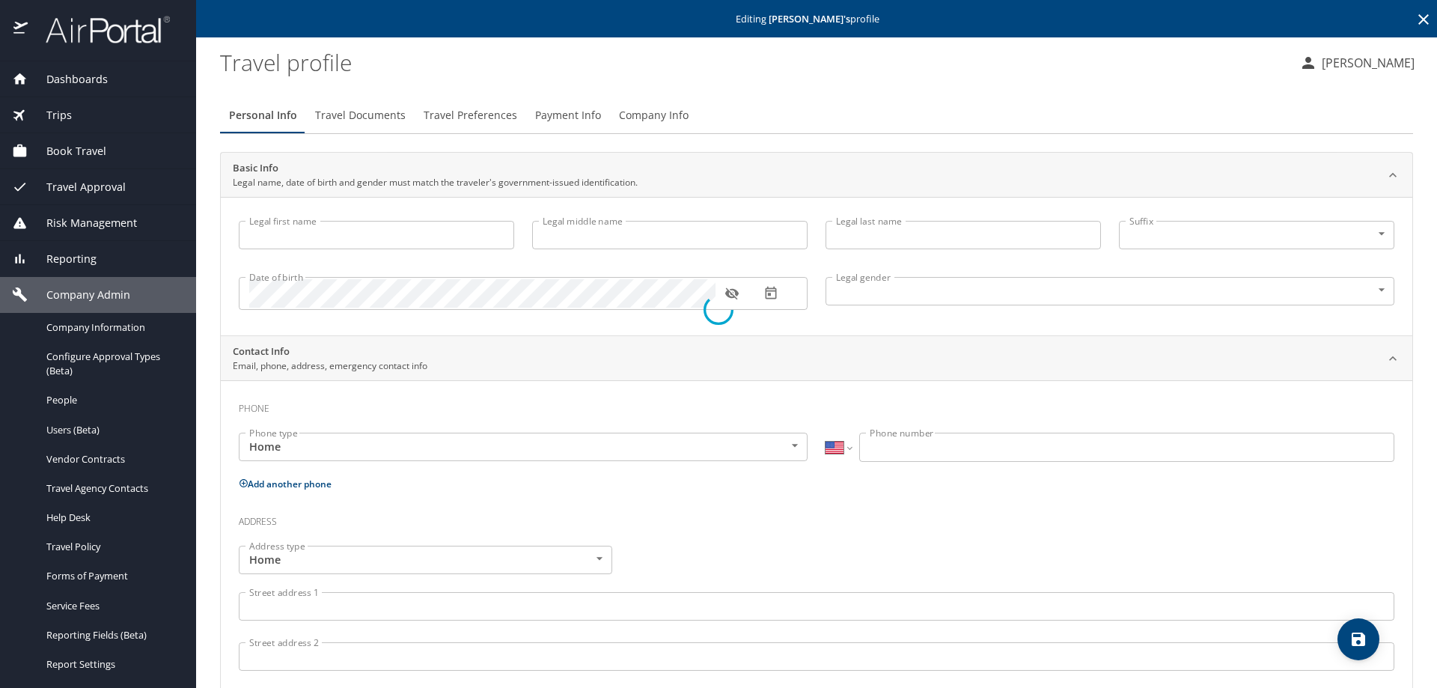
type input "Krysta"
type input "Weisz"
type input "Vercher"
type input "Female"
type input "Dusty"
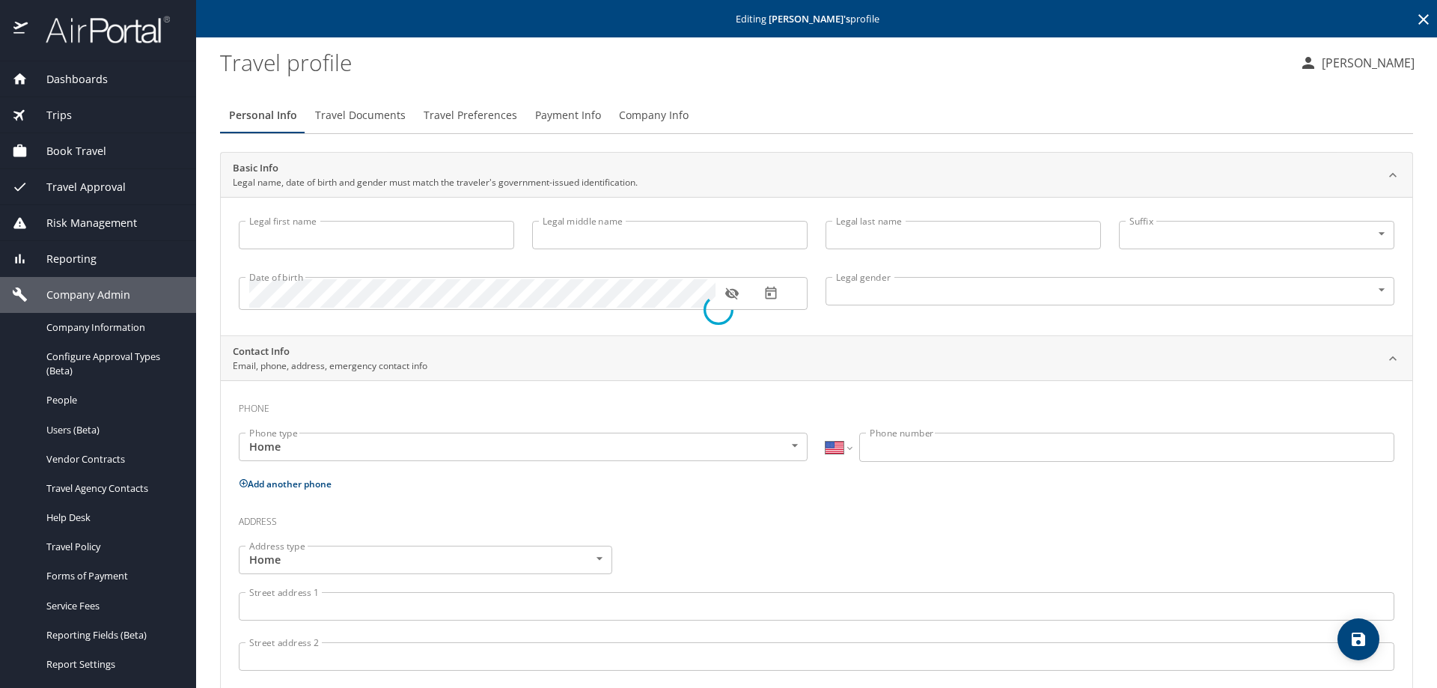
type input "Vercher"
type input "(318) 542-5351"
select select "US"
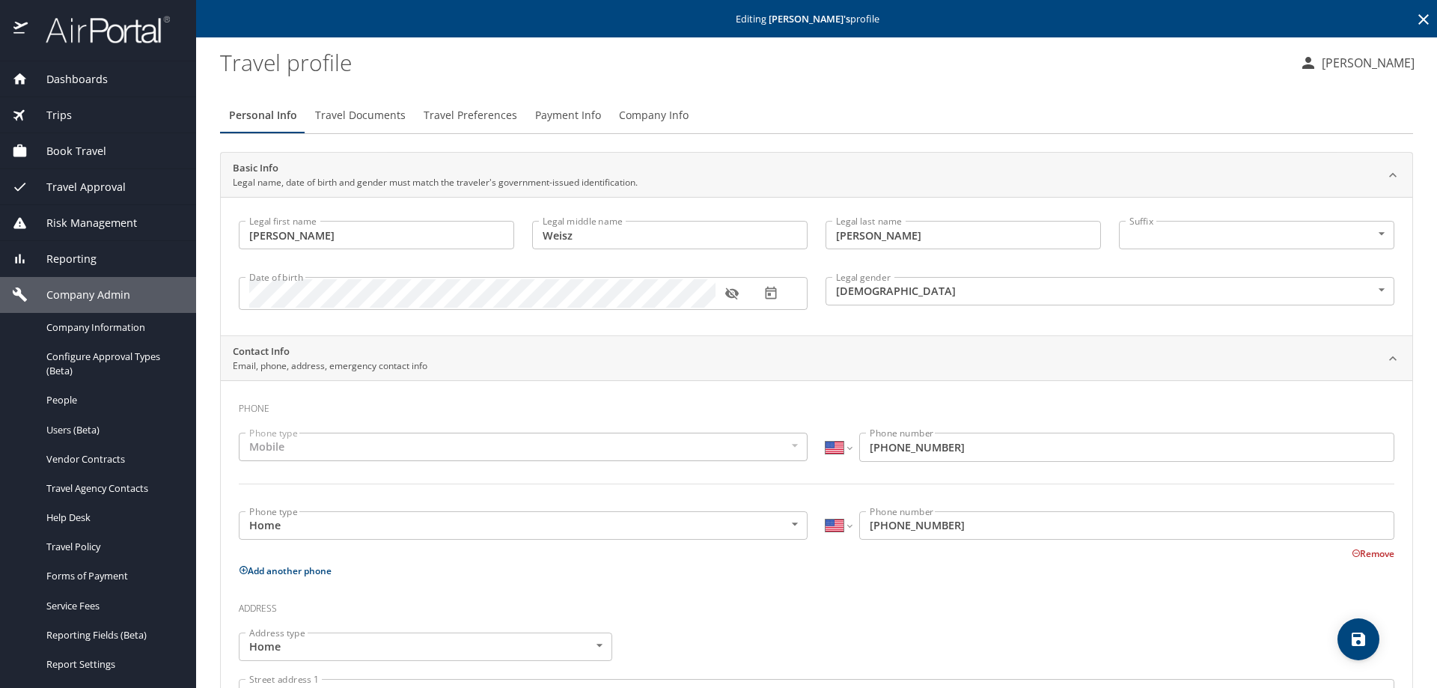
click at [644, 112] on span "Company Info" at bounding box center [654, 115] width 70 height 19
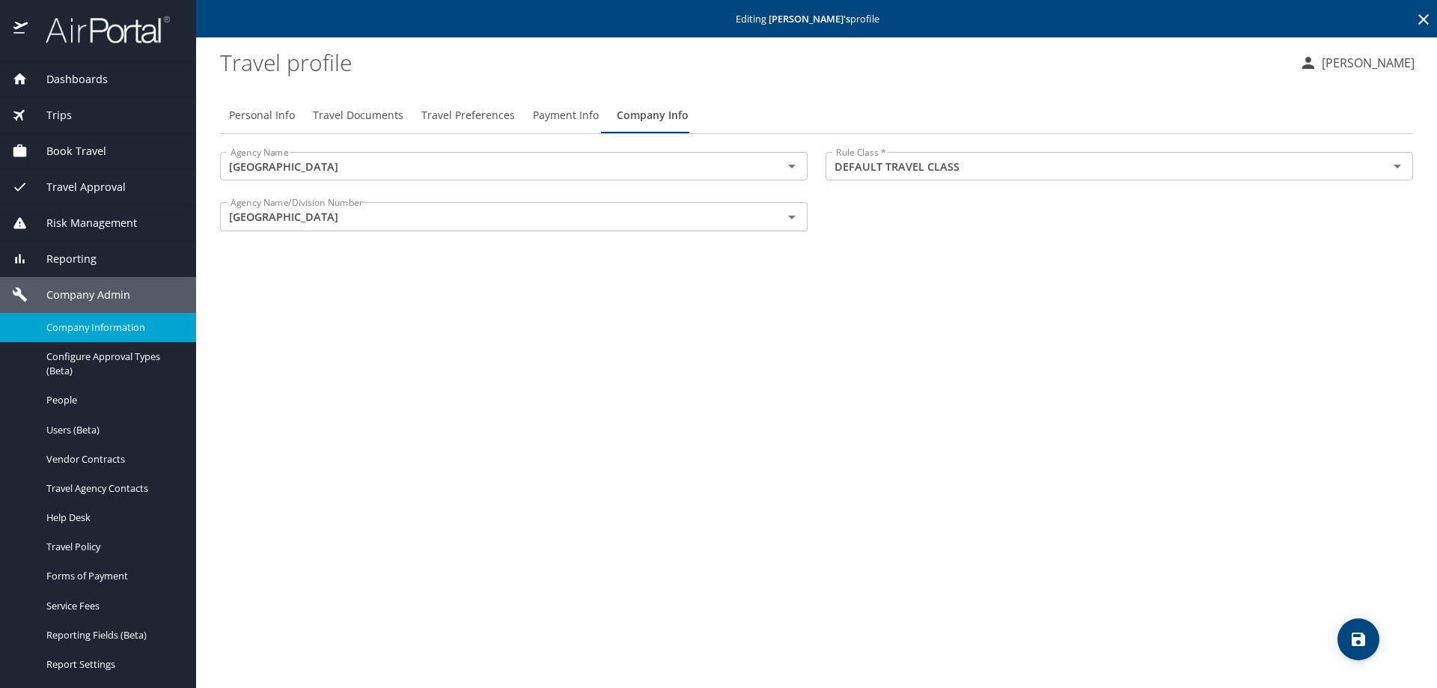
click at [119, 326] on span "Company Information" at bounding box center [112, 327] width 132 height 14
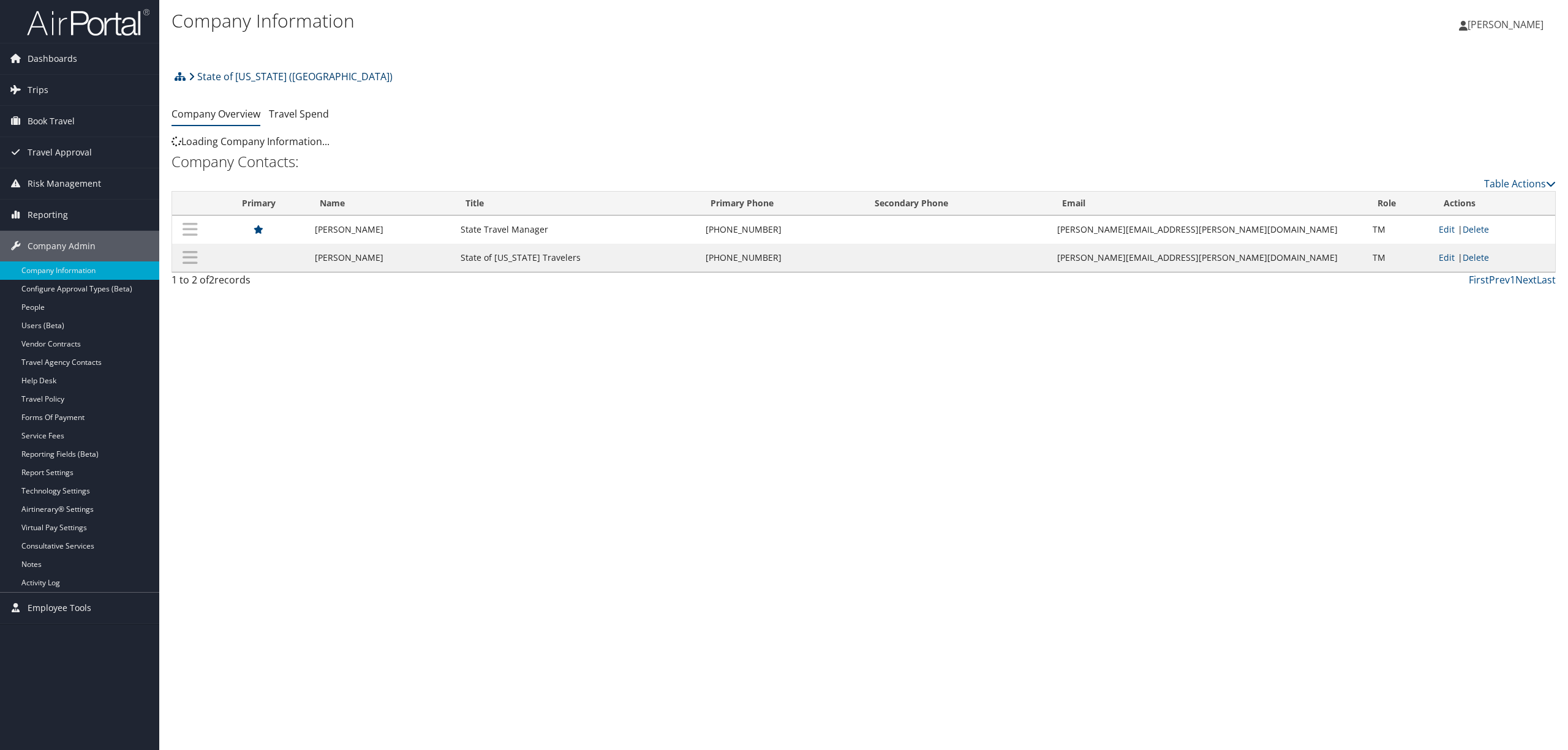
click at [299, 72] on link "State of [US_STATE] ([GEOGRAPHIC_DATA])" at bounding box center [291, 77] width 204 height 25
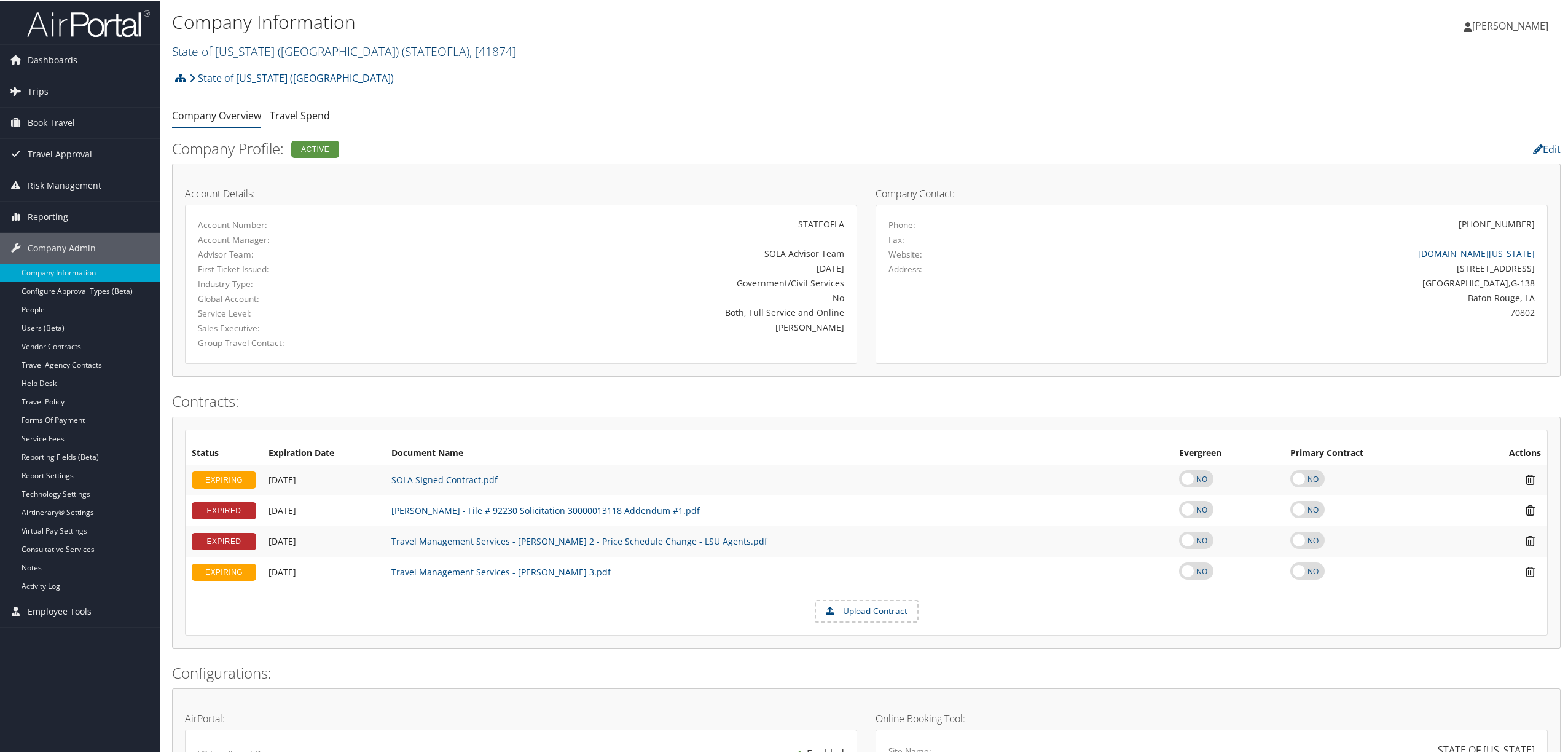
click at [273, 48] on link "State of [US_STATE] (SOLA) ( STATEOFLA ) , [ 41874 ]" at bounding box center [344, 50] width 344 height 16
click at [245, 67] on input "search" at bounding box center [253, 73] width 162 height 23
type input "la special ed"
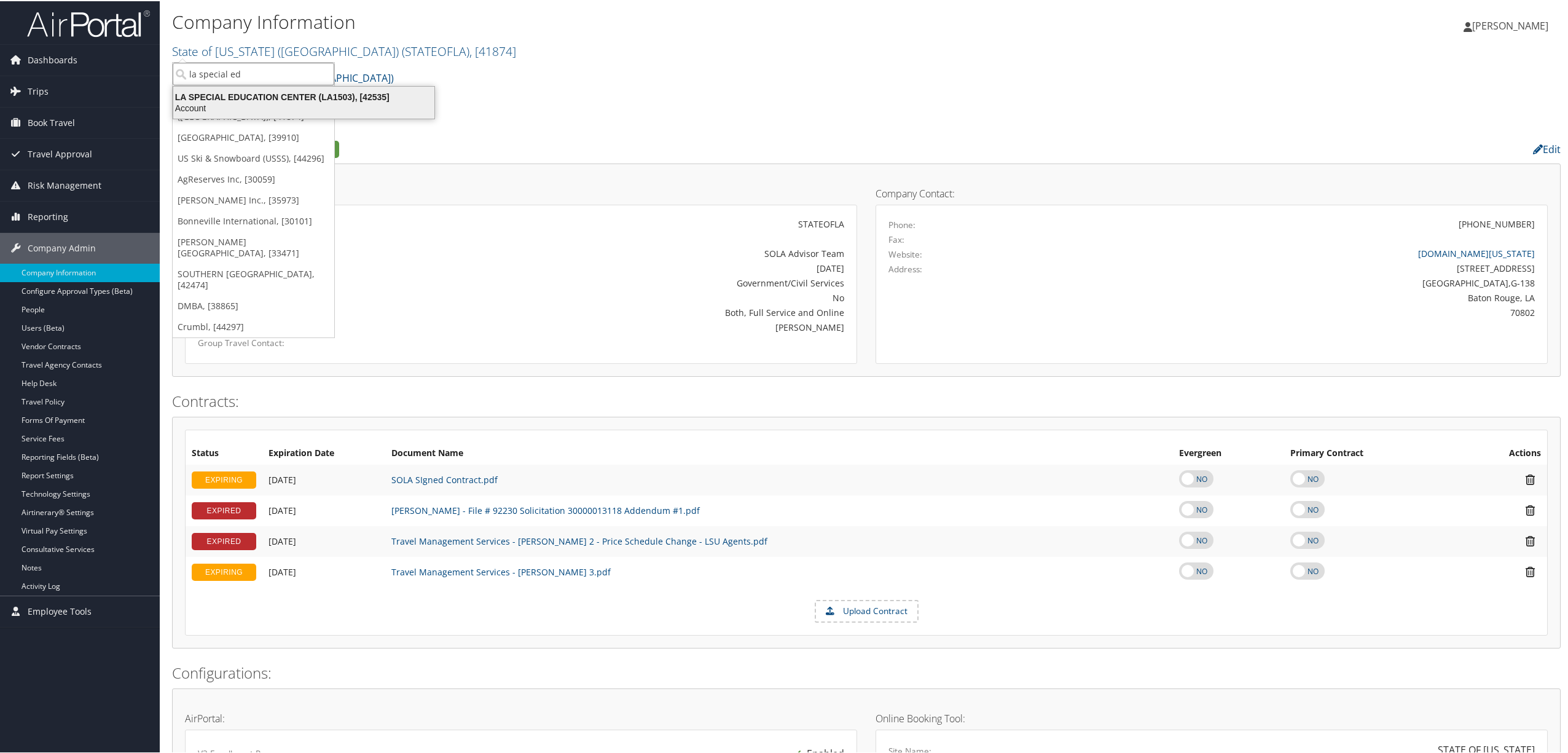
click at [250, 97] on div "LA SPECIAL EDUCATION CENTER (LA1503), [42535]" at bounding box center [304, 95] width 276 height 11
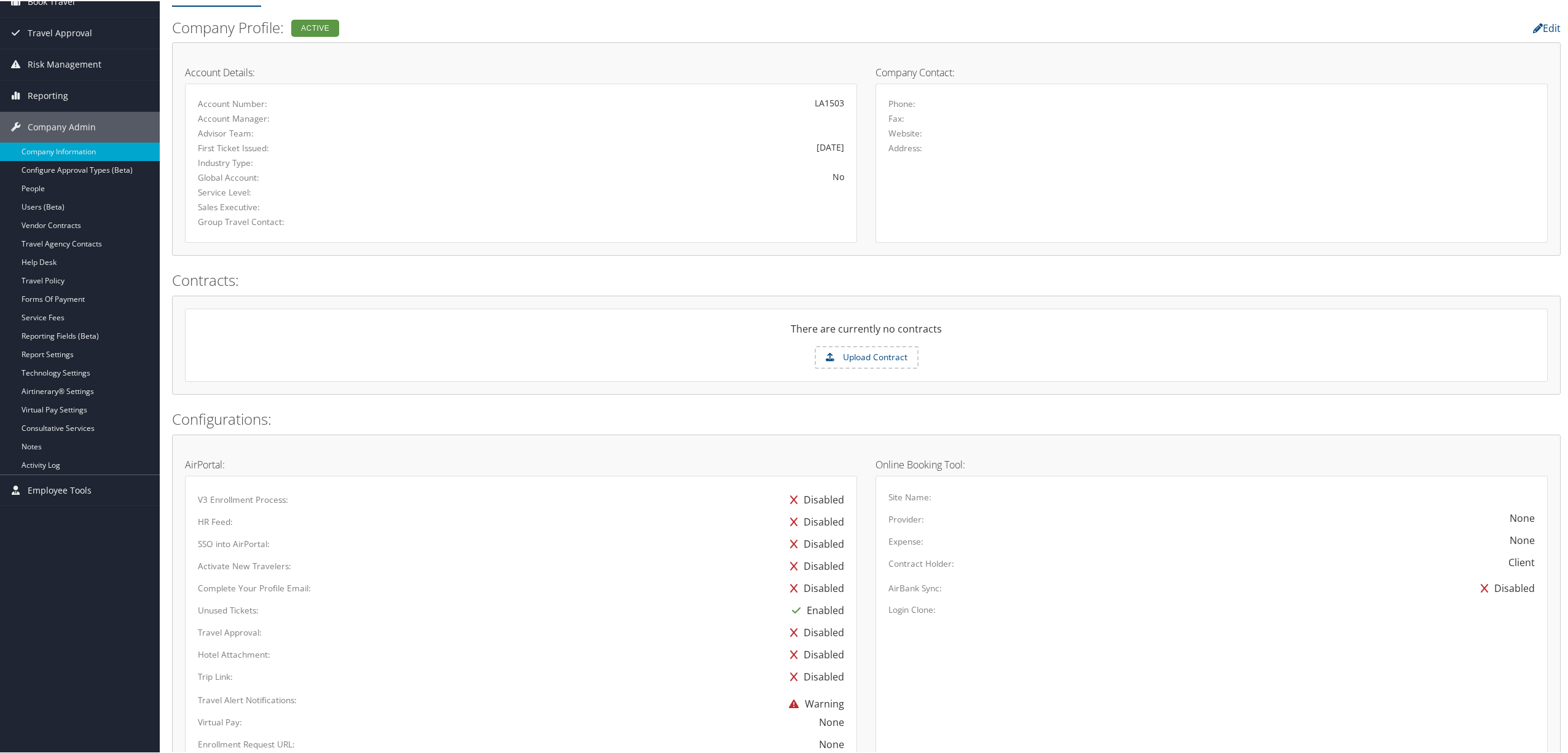
scroll to position [246, 0]
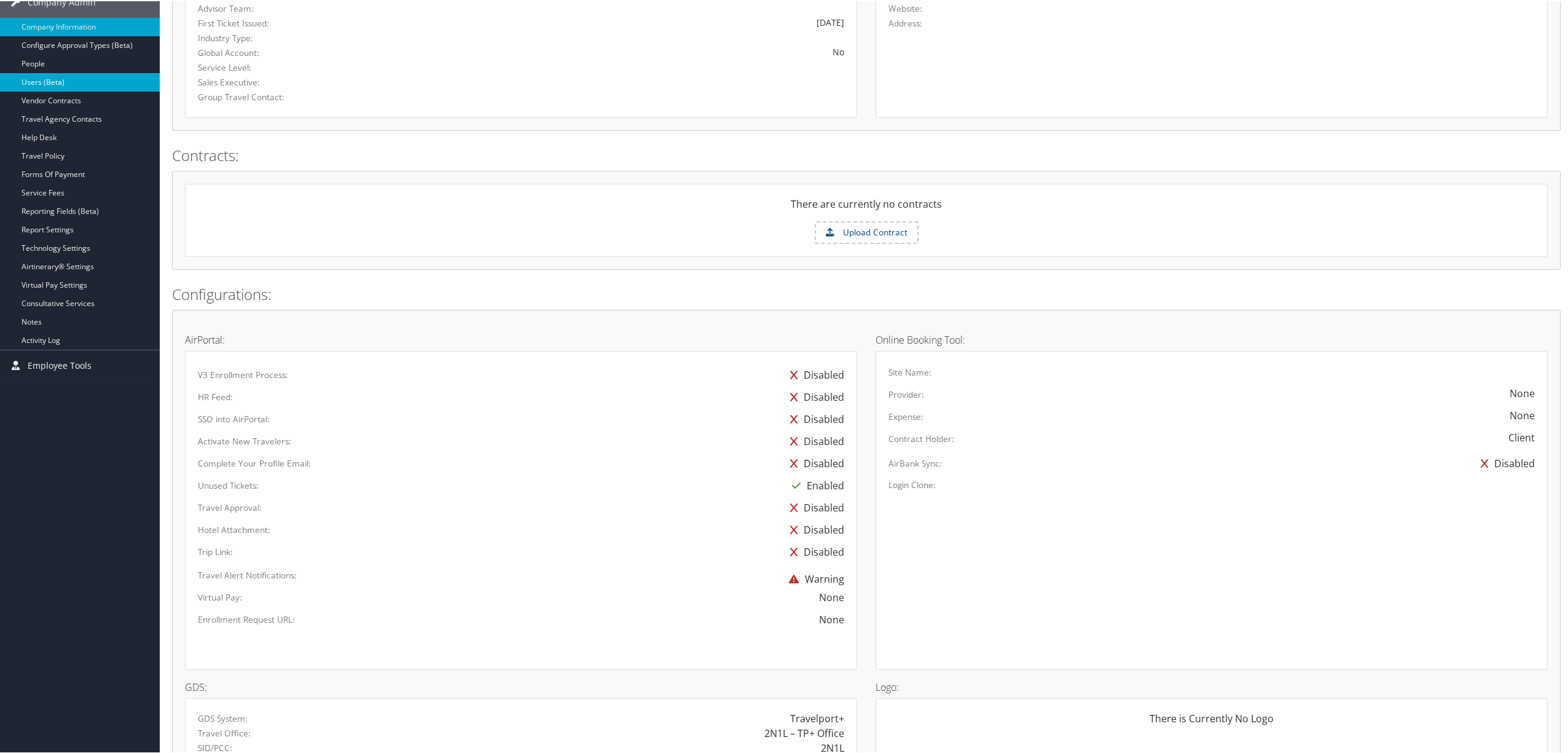
click at [44, 90] on link "Users (Beta)" at bounding box center [80, 81] width 160 height 18
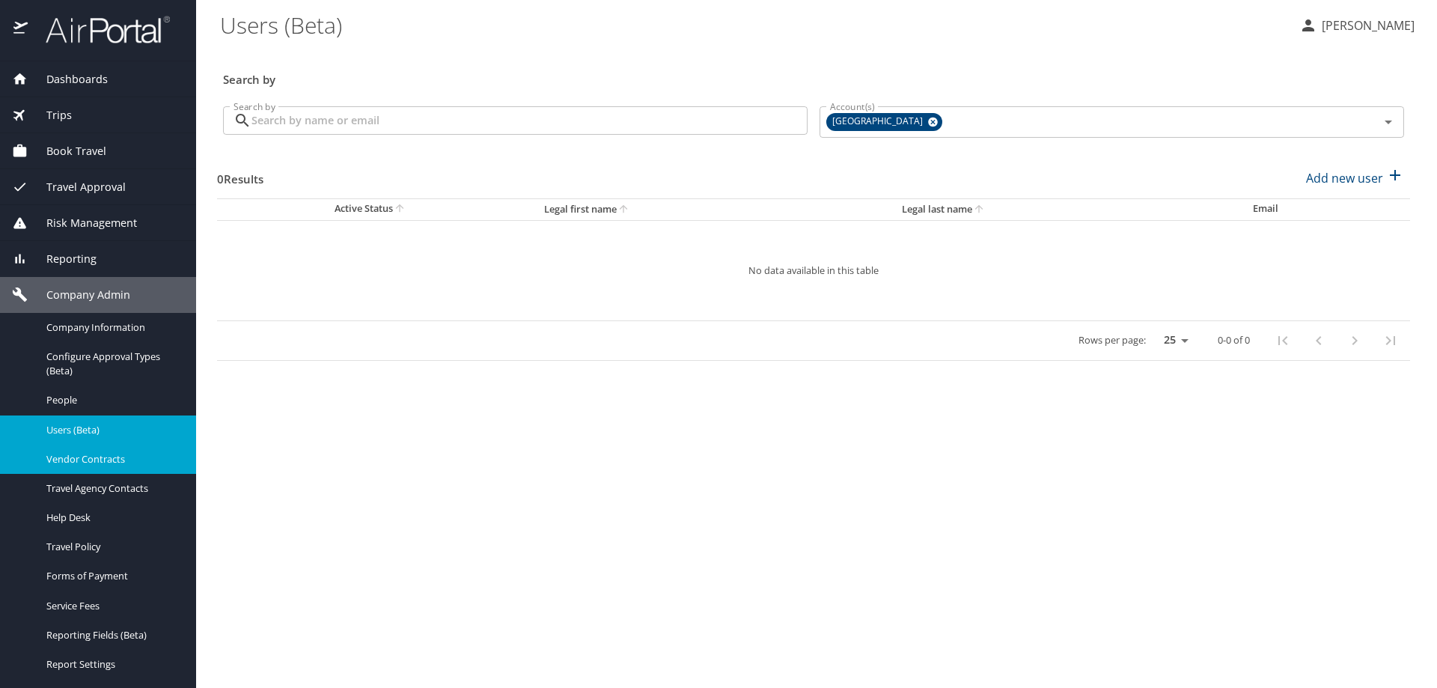
click at [105, 451] on div "Vendor Contracts" at bounding box center [98, 459] width 172 height 17
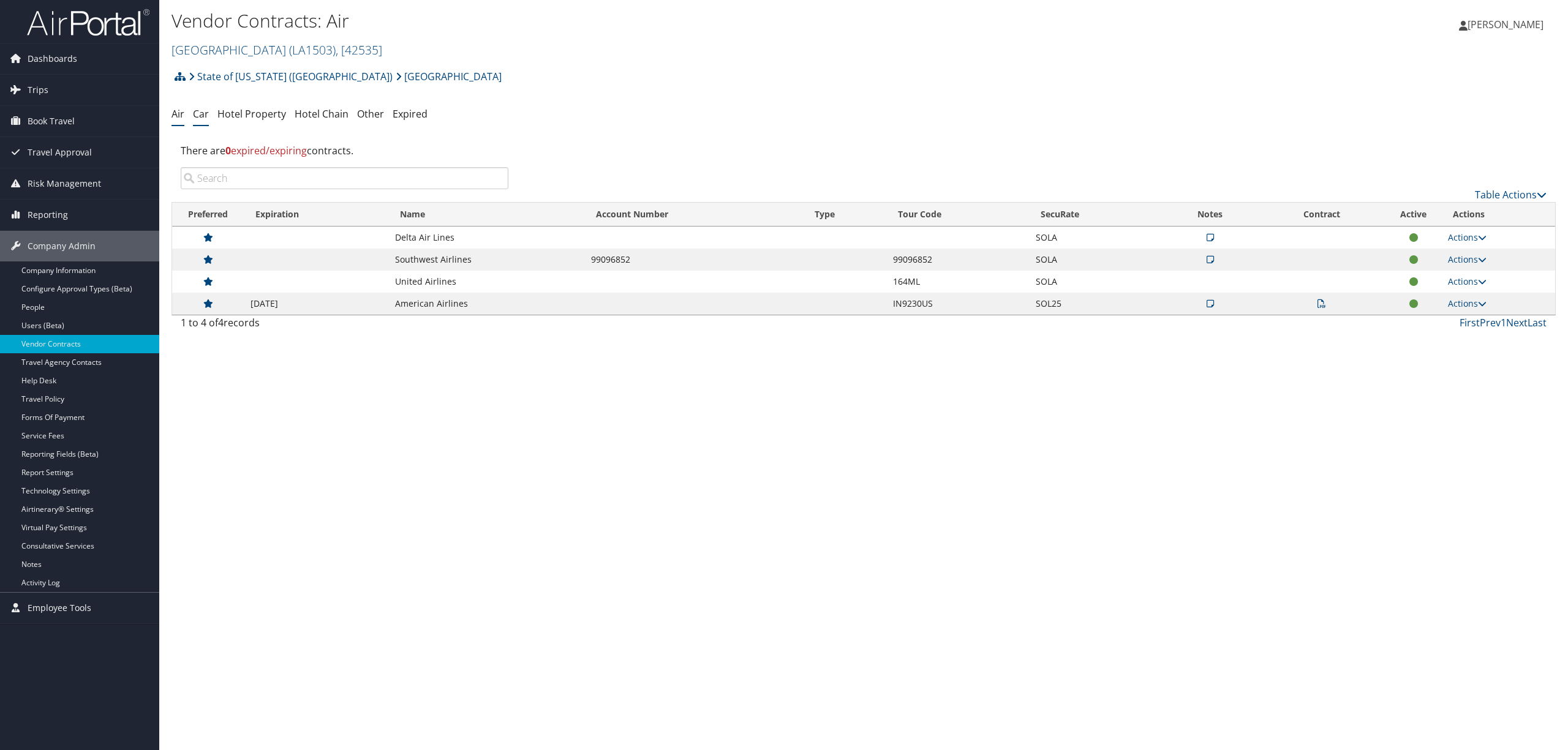
click at [196, 118] on link "Car" at bounding box center [201, 114] width 16 height 13
